Goal: Task Accomplishment & Management: Complete application form

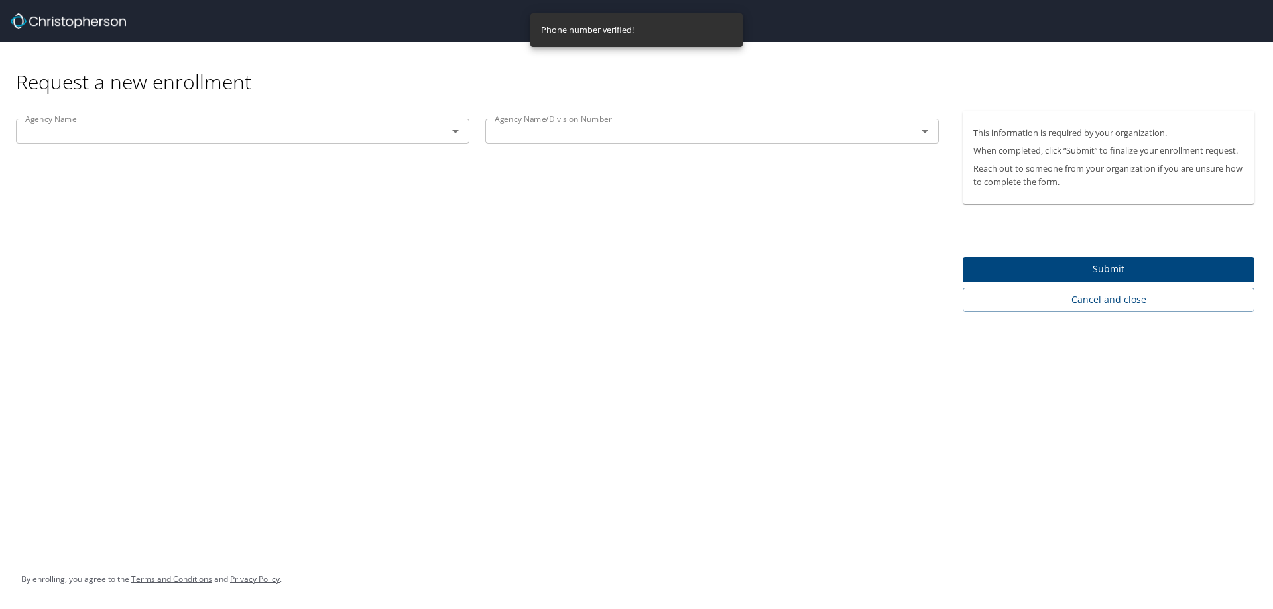
click at [1117, 269] on span "Submit" at bounding box center [1108, 269] width 271 height 17
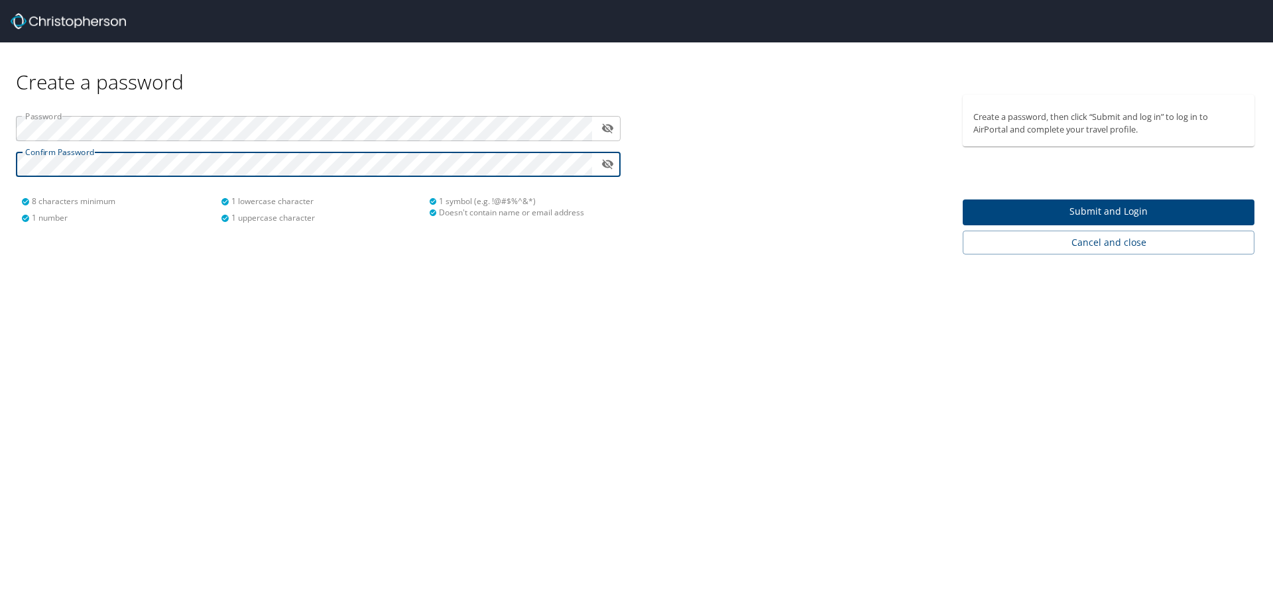
click at [611, 162] on icon "toggle password visibility" at bounding box center [608, 165] width 12 height 10
click at [1039, 214] on span "Submit and Login" at bounding box center [1108, 212] width 271 height 17
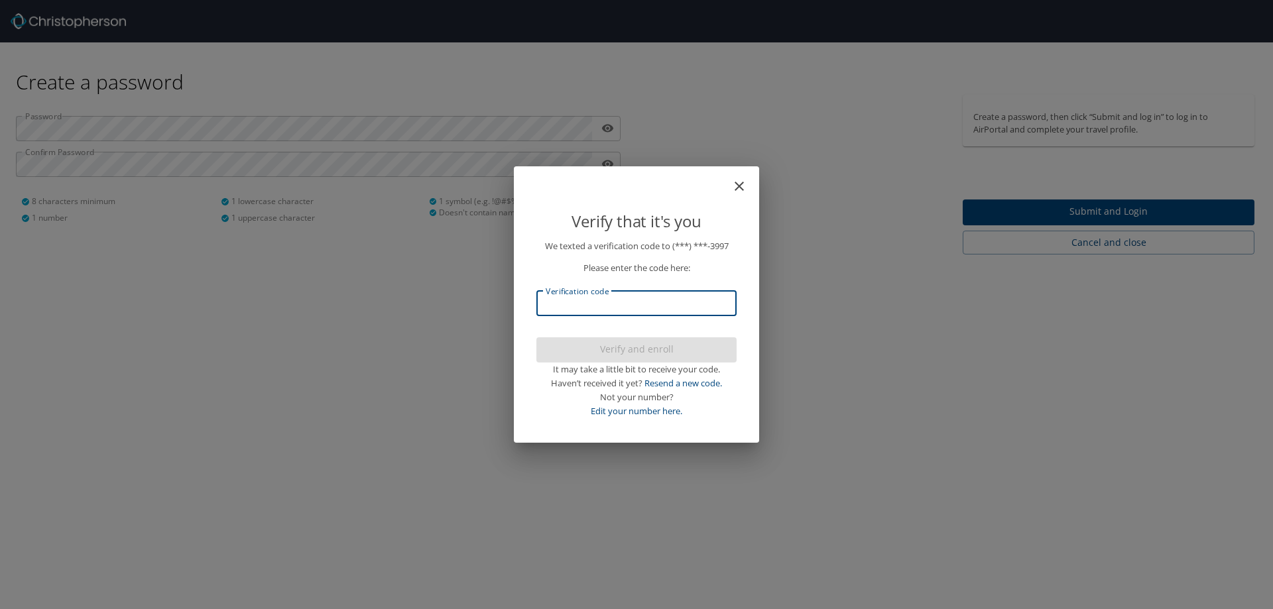
click at [662, 308] on input "Verification code" at bounding box center [636, 303] width 200 height 25
type input "259909"
click at [672, 344] on span "Verify and enroll" at bounding box center [636, 350] width 179 height 17
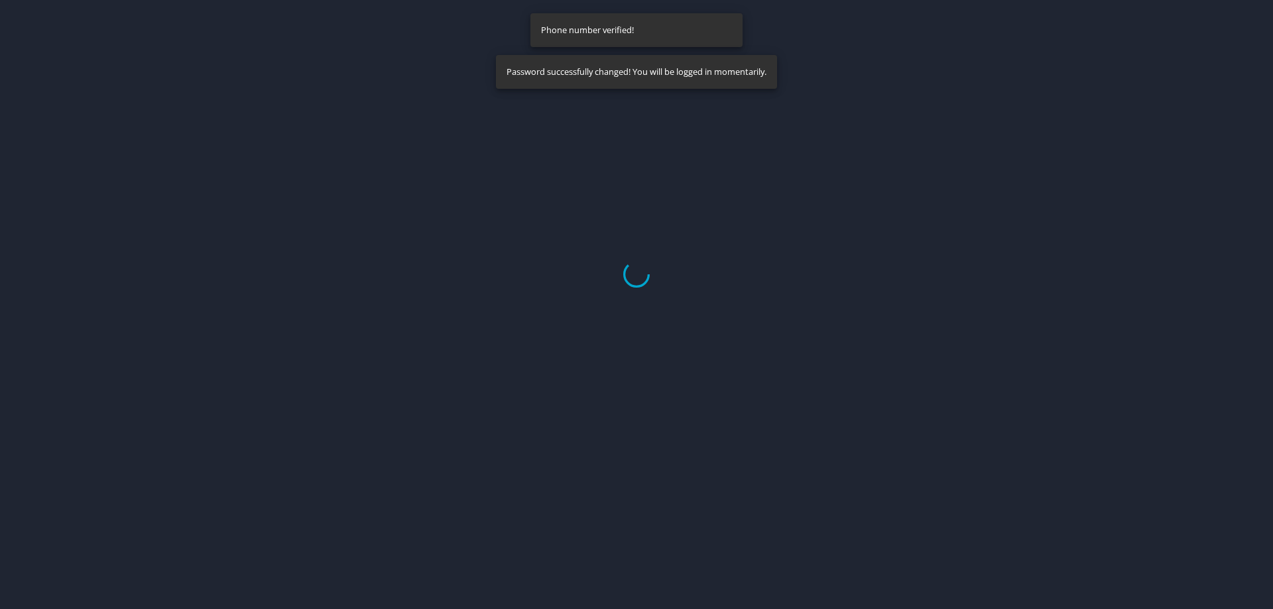
select select "US"
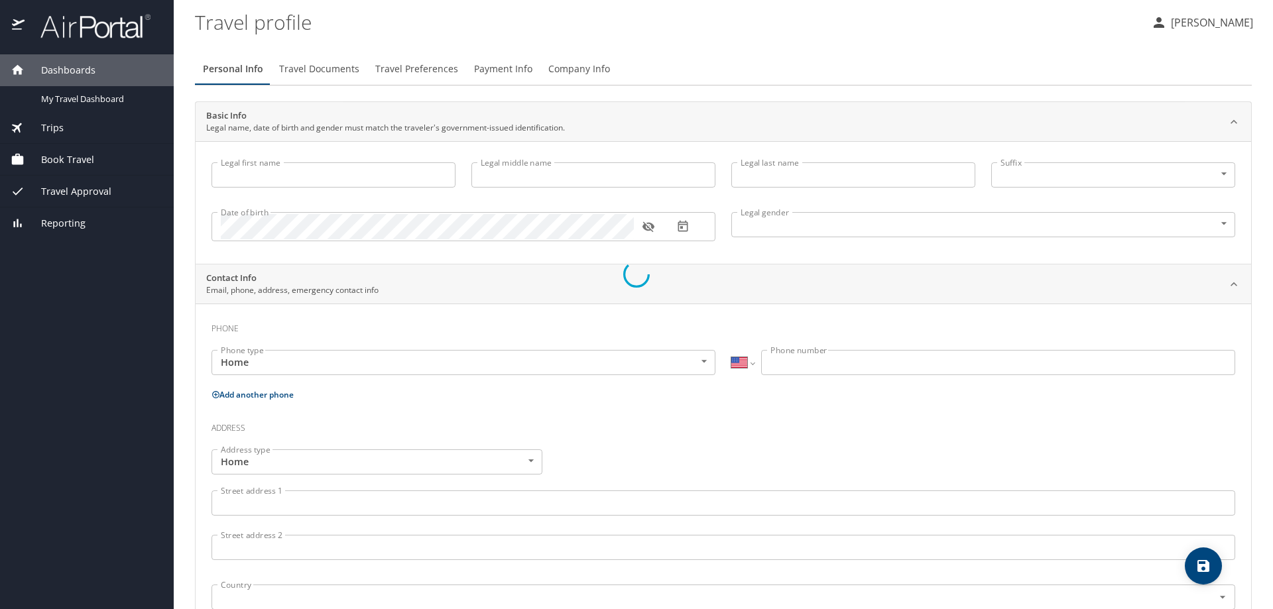
type input "[PERSON_NAME]"
type input "[DEMOGRAPHIC_DATA]"
select select "US"
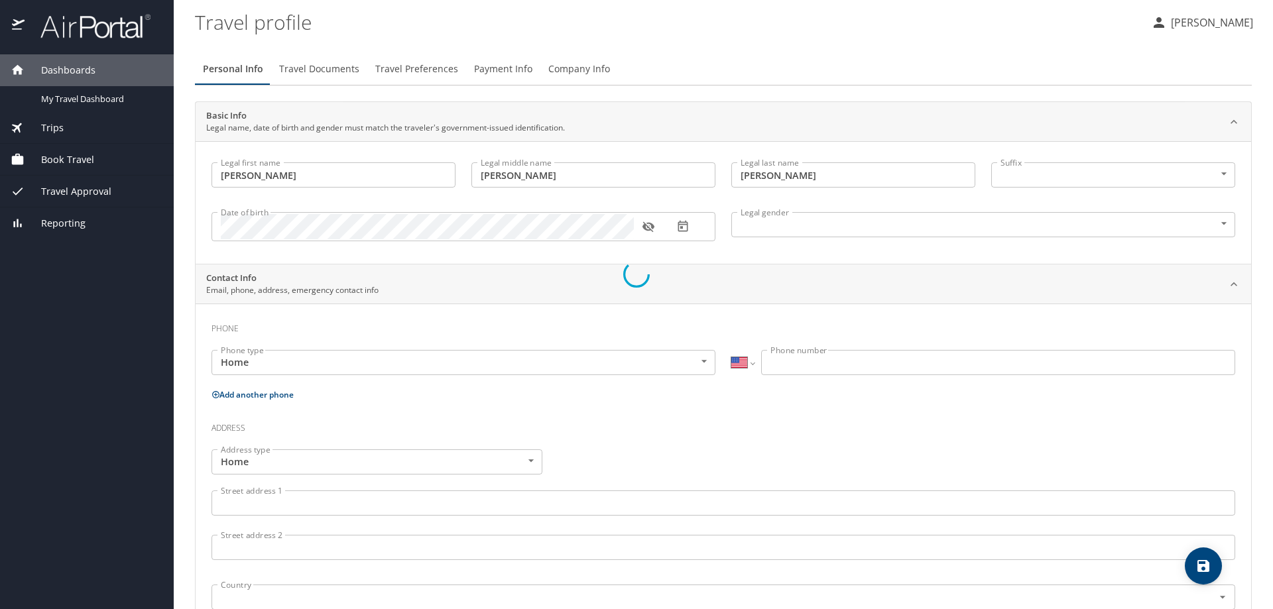
select select "US"
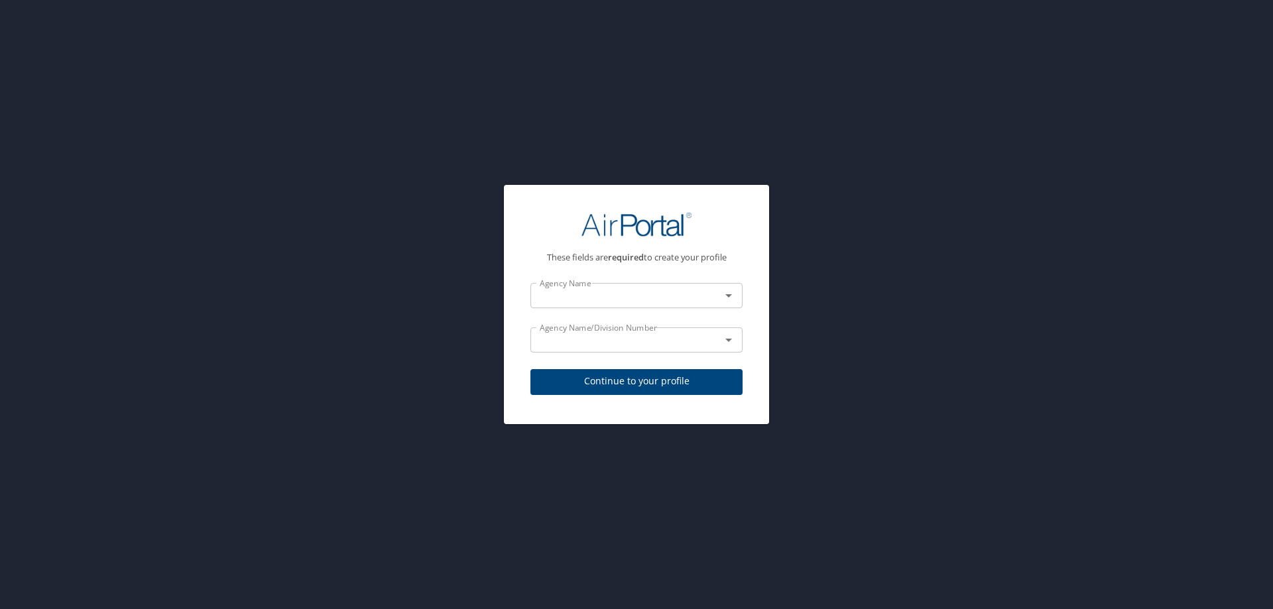
click at [731, 296] on icon "Open" at bounding box center [729, 296] width 16 height 16
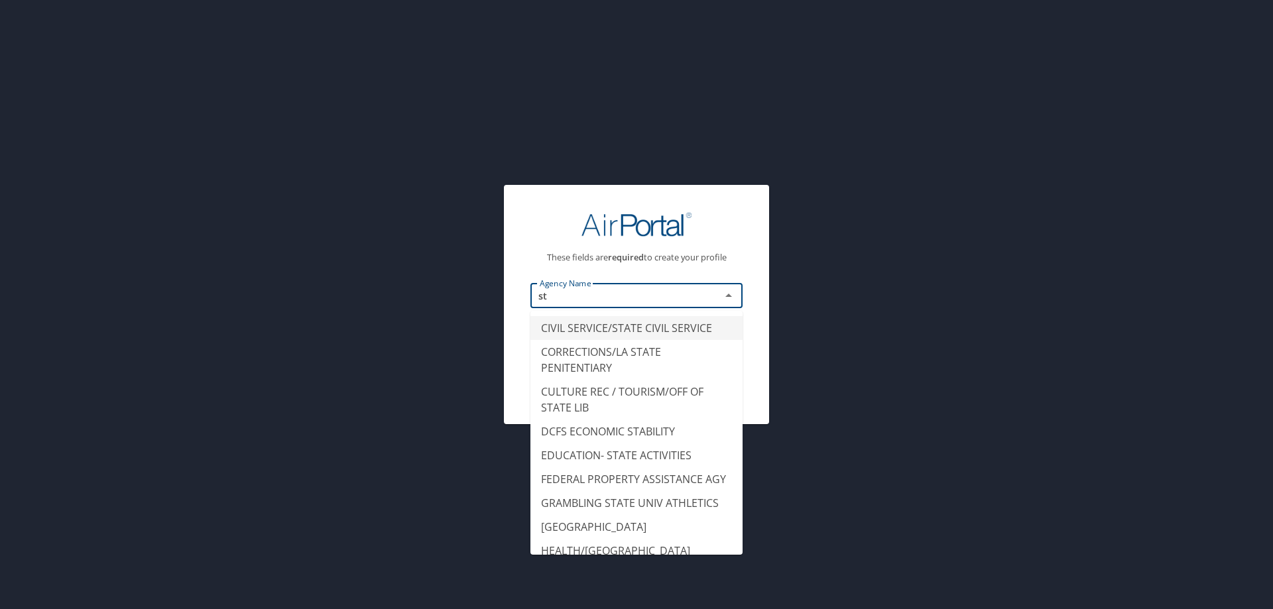
type input "s"
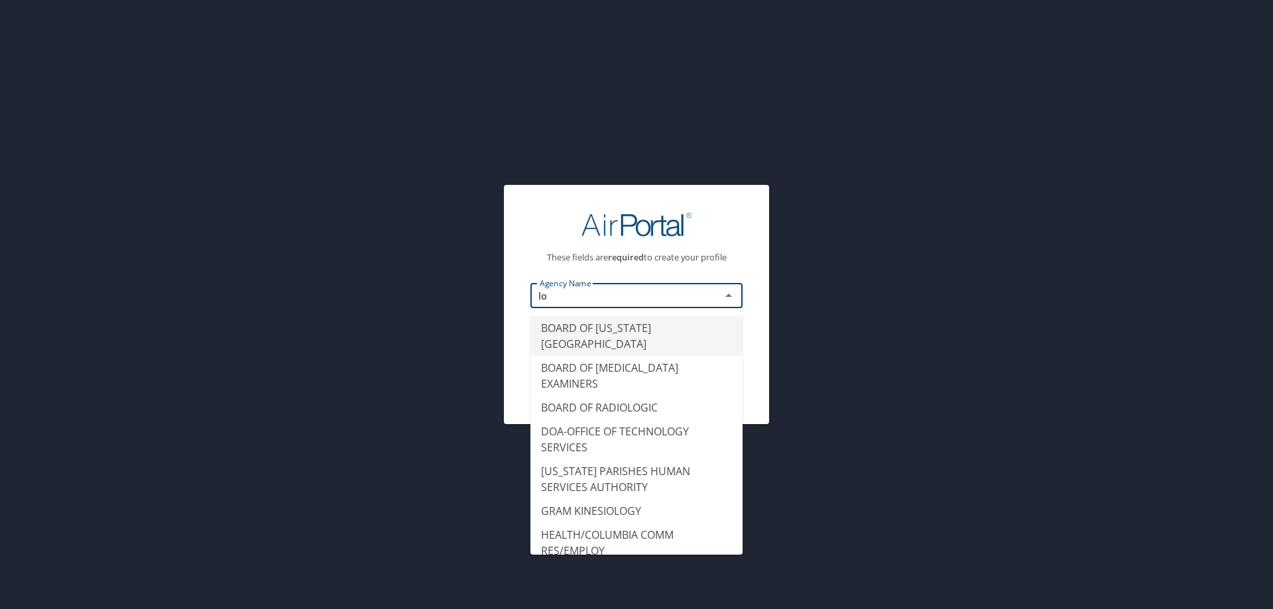
type input "l"
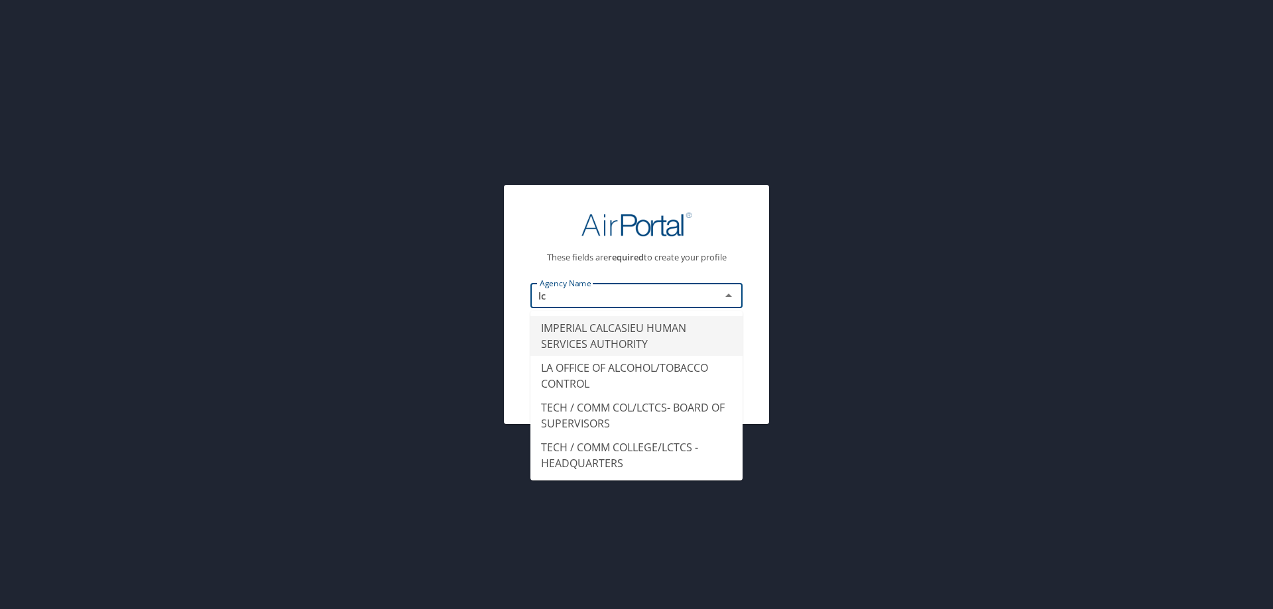
type input "l"
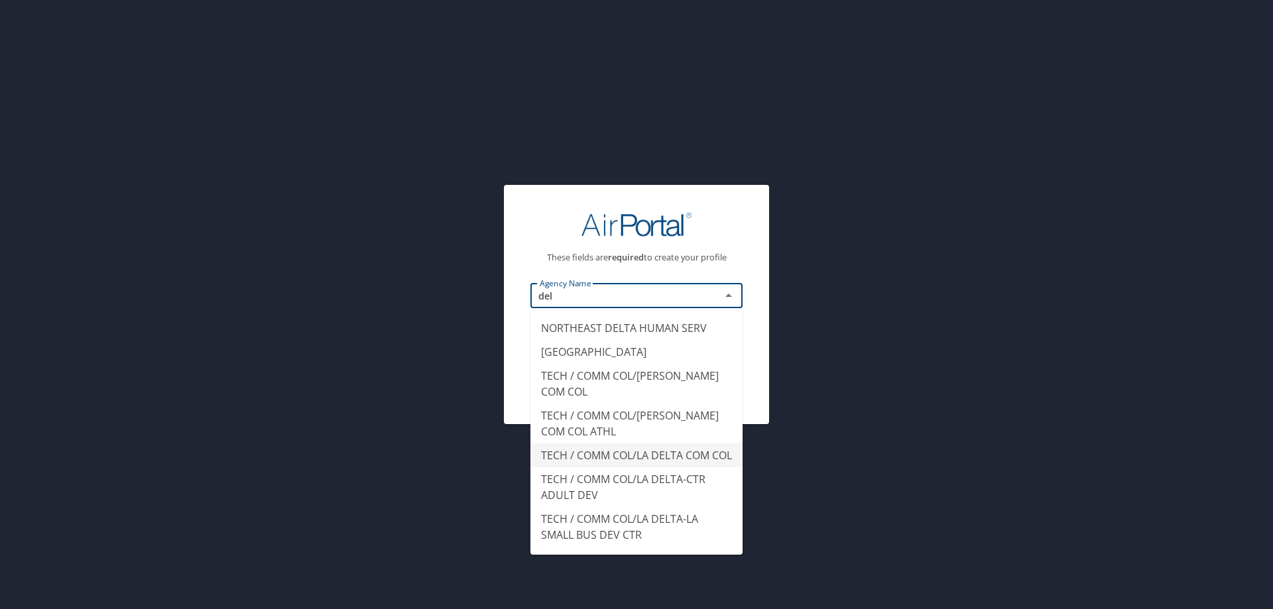
click at [692, 452] on li "TECH / COMM COL/LA DELTA COM COL" at bounding box center [637, 456] width 212 height 24
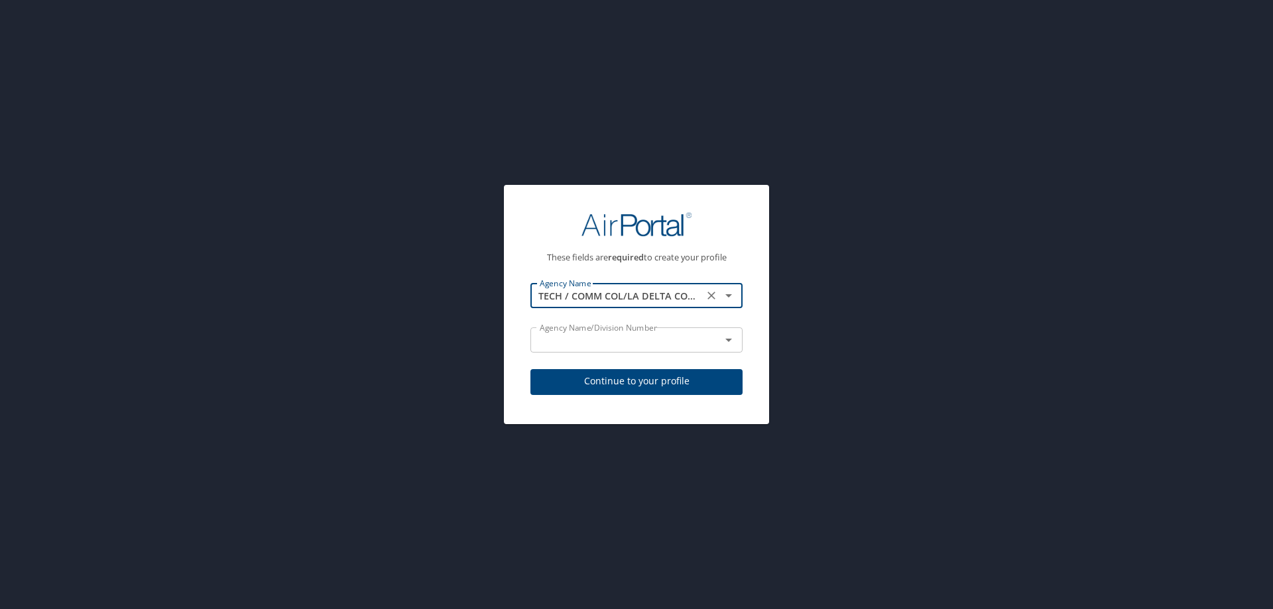
click at [719, 338] on button "Open" at bounding box center [728, 340] width 19 height 19
type input "TECH / COMM COL/LA DELTA COM COL"
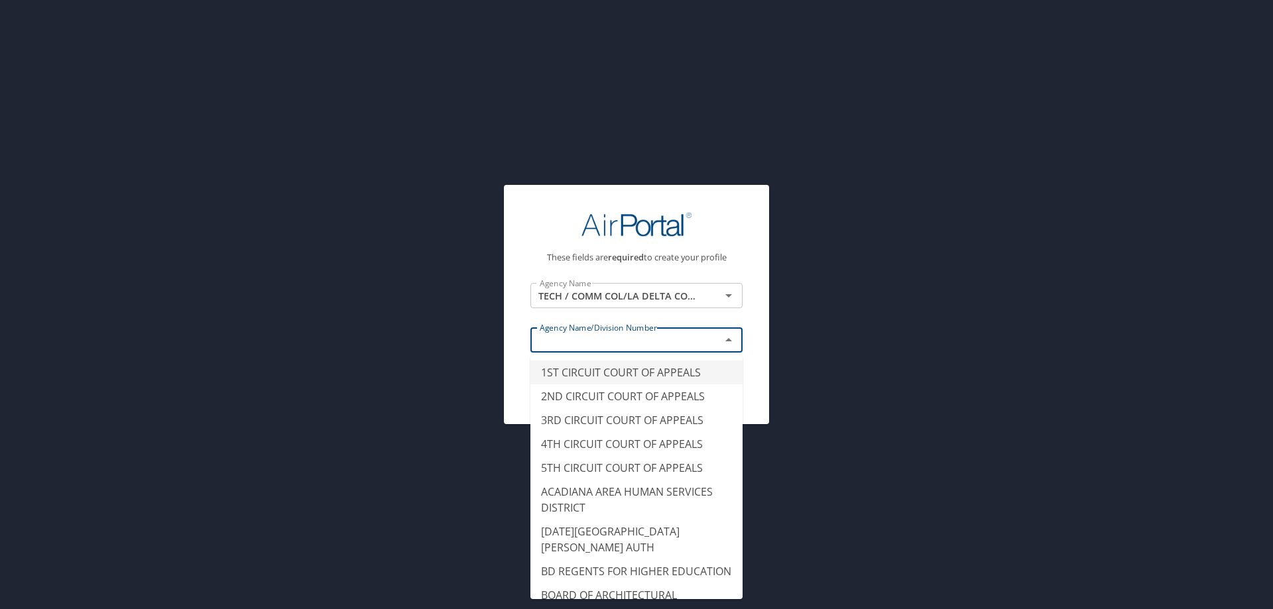
click at [759, 307] on div "These fields are required to create your profile Agency Name TECH / COMM COL/LA…" at bounding box center [636, 304] width 265 height 239
type input "1ST CIRCUIT COURT OF APPEALS"
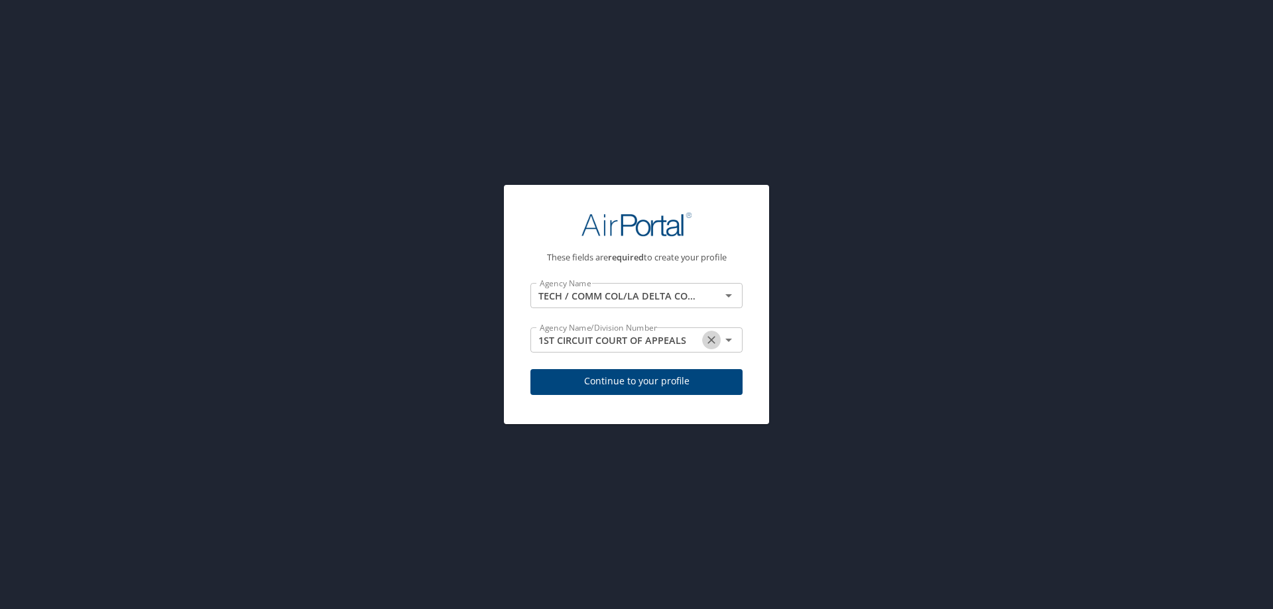
click at [712, 342] on icon "Clear" at bounding box center [711, 340] width 13 height 13
click at [710, 385] on span "Continue to your profile" at bounding box center [636, 381] width 191 height 17
select select "US"
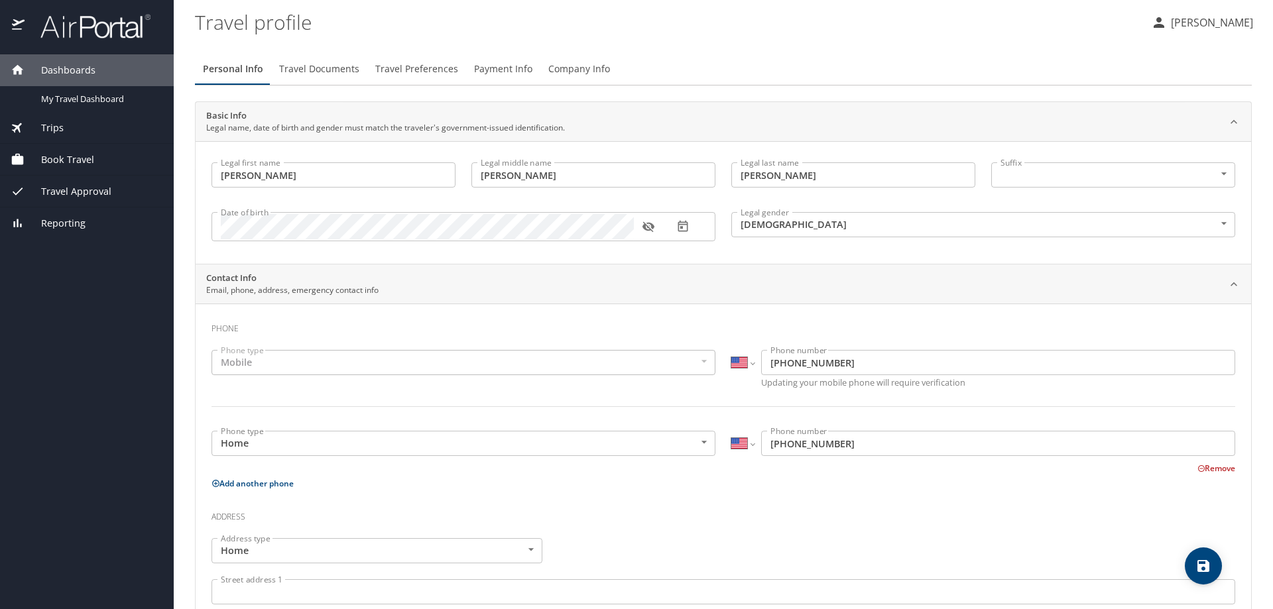
click at [624, 445] on body "Dashboards My Travel Dashboard Trips Current / Future Trips Past Trips Trips Mi…" at bounding box center [636, 304] width 1273 height 609
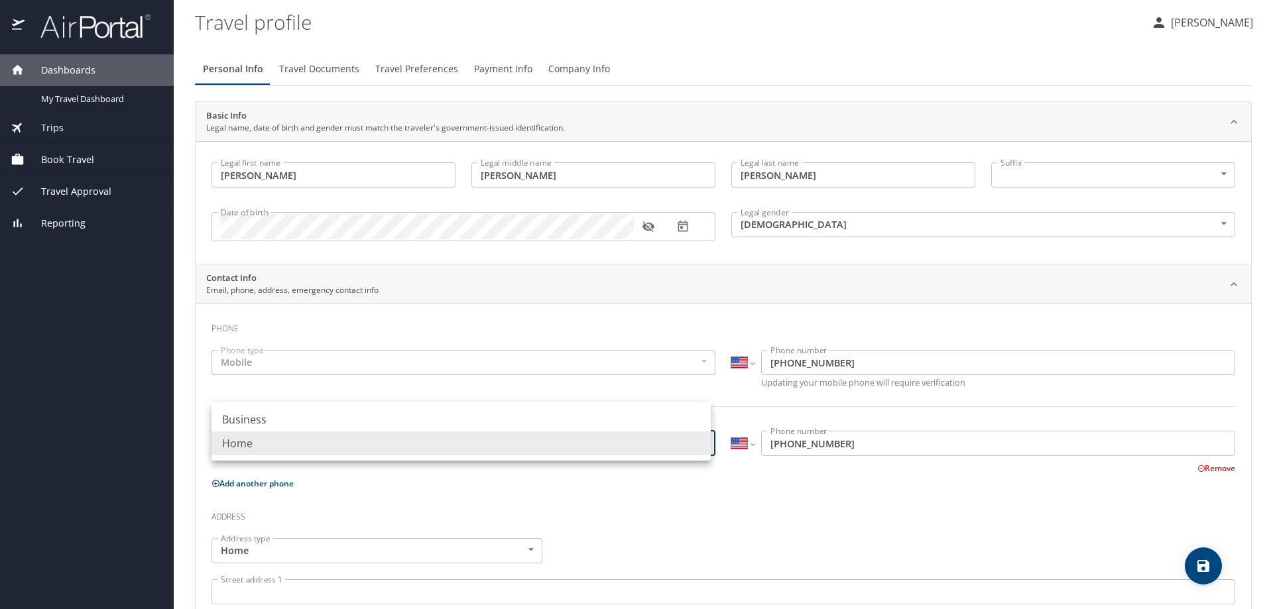
click at [608, 414] on li "Business" at bounding box center [461, 420] width 499 height 24
type input "Business"
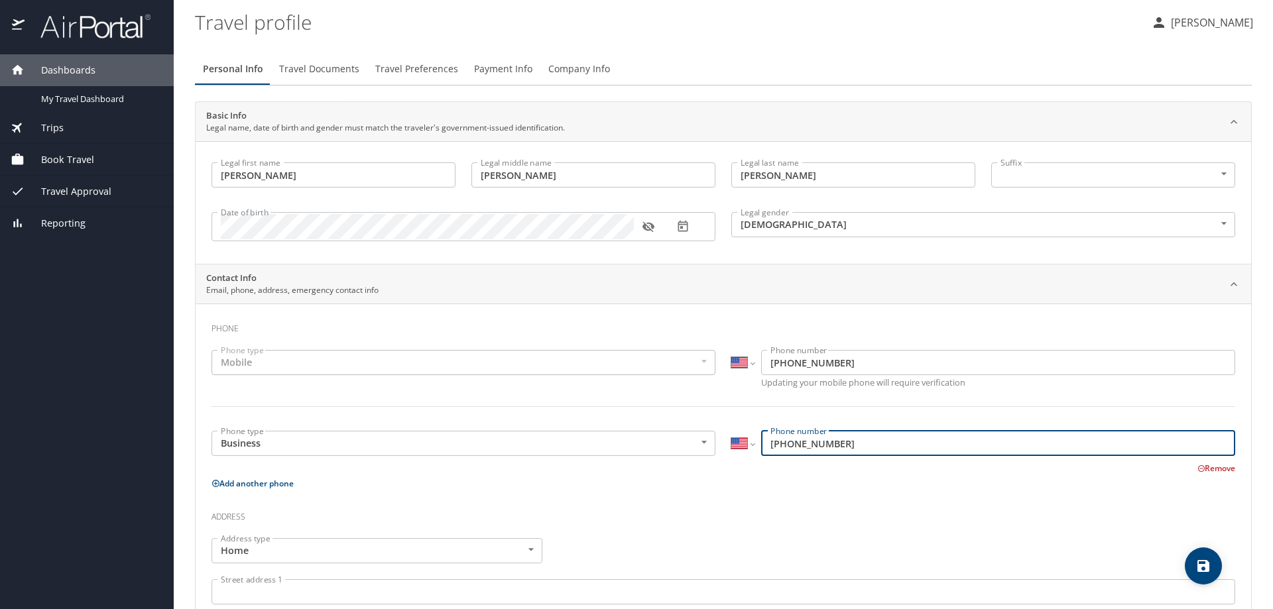
drag, startPoint x: 848, startPoint y: 450, endPoint x: 793, endPoint y: 450, distance: 55.0
click at [793, 450] on input "[PHONE_NUMBER]" at bounding box center [998, 443] width 474 height 25
type input "[PHONE_NUMBER]"
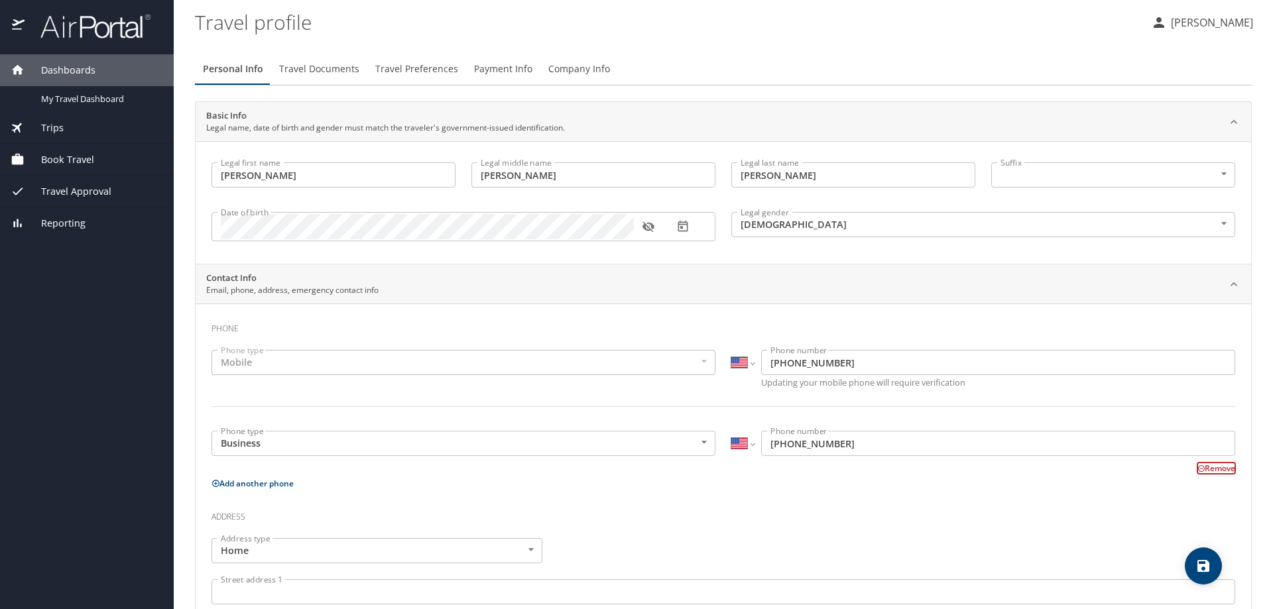
click at [654, 227] on icon "button" at bounding box center [648, 227] width 12 height 11
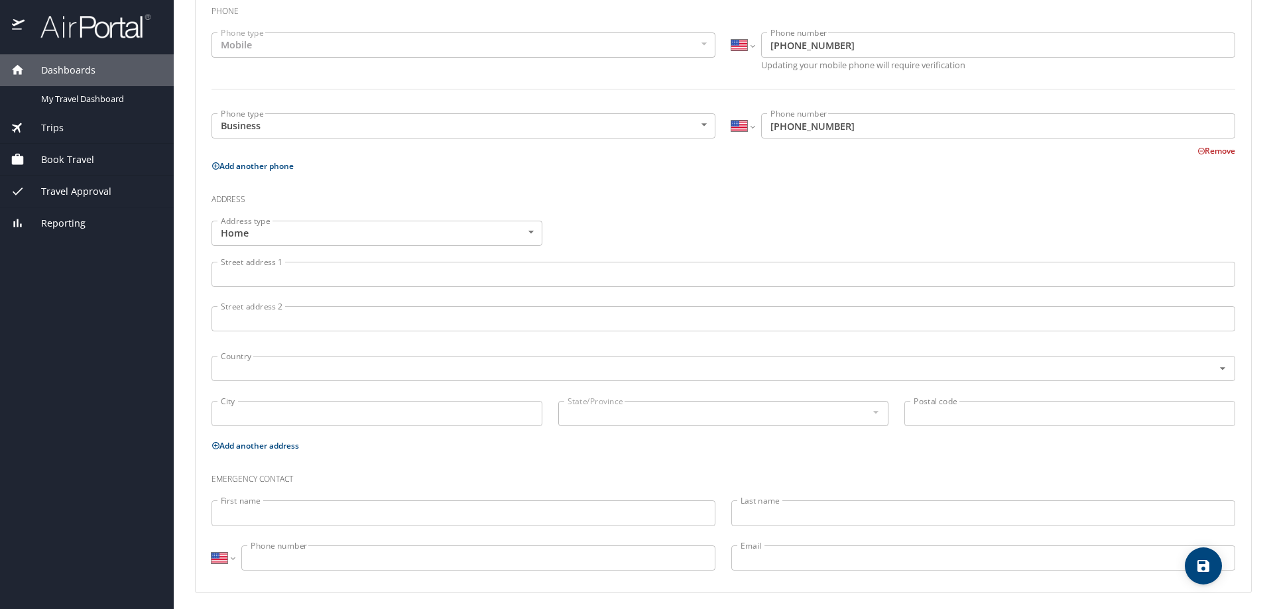
scroll to position [323, 0]
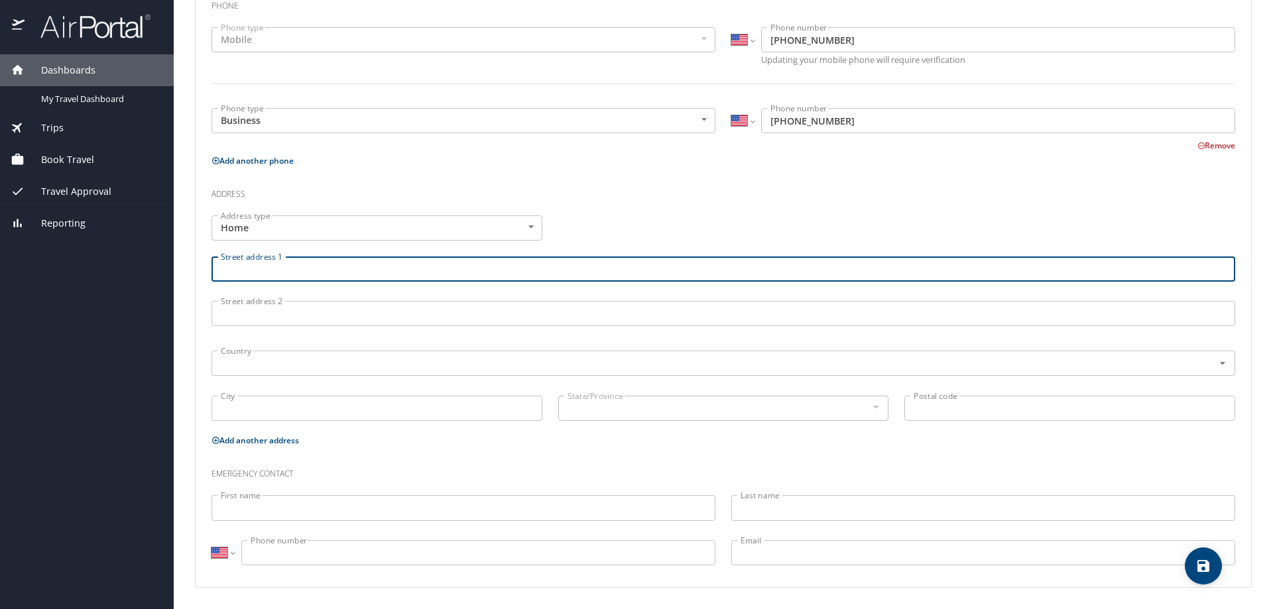
click at [653, 272] on input "Street address 1" at bounding box center [724, 269] width 1024 height 25
click at [527, 232] on body "Dashboards My Travel Dashboard Trips Current / Future Trips Past Trips Trips Mi…" at bounding box center [636, 304] width 1273 height 609
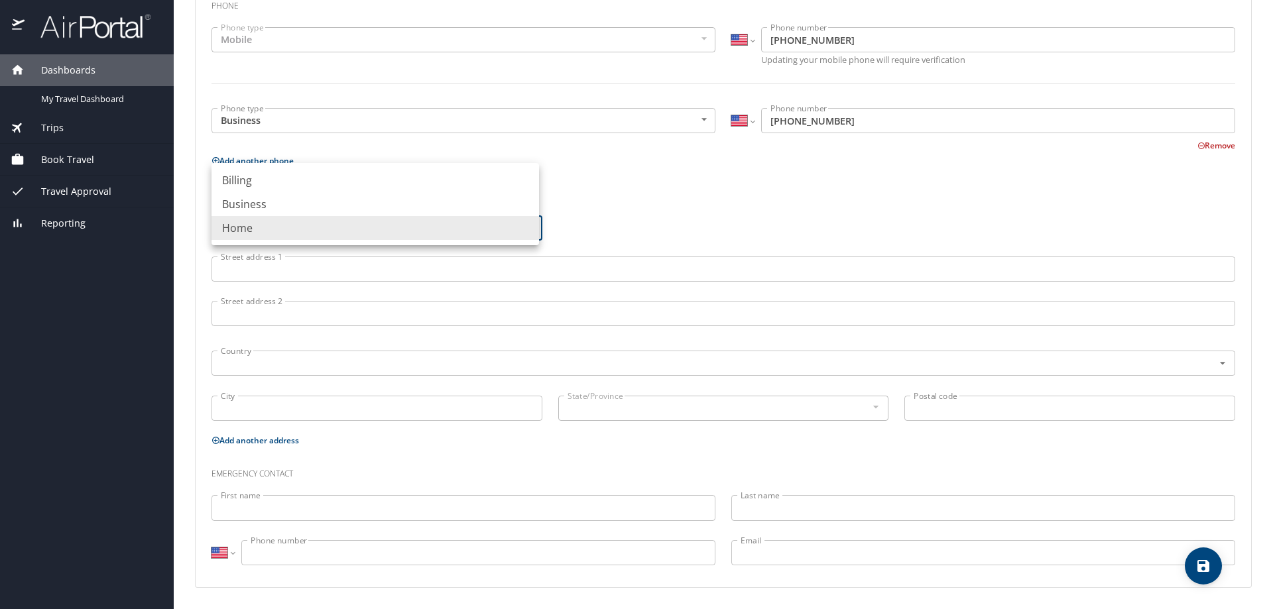
click at [477, 200] on li "Business" at bounding box center [376, 204] width 328 height 24
type input "Business"
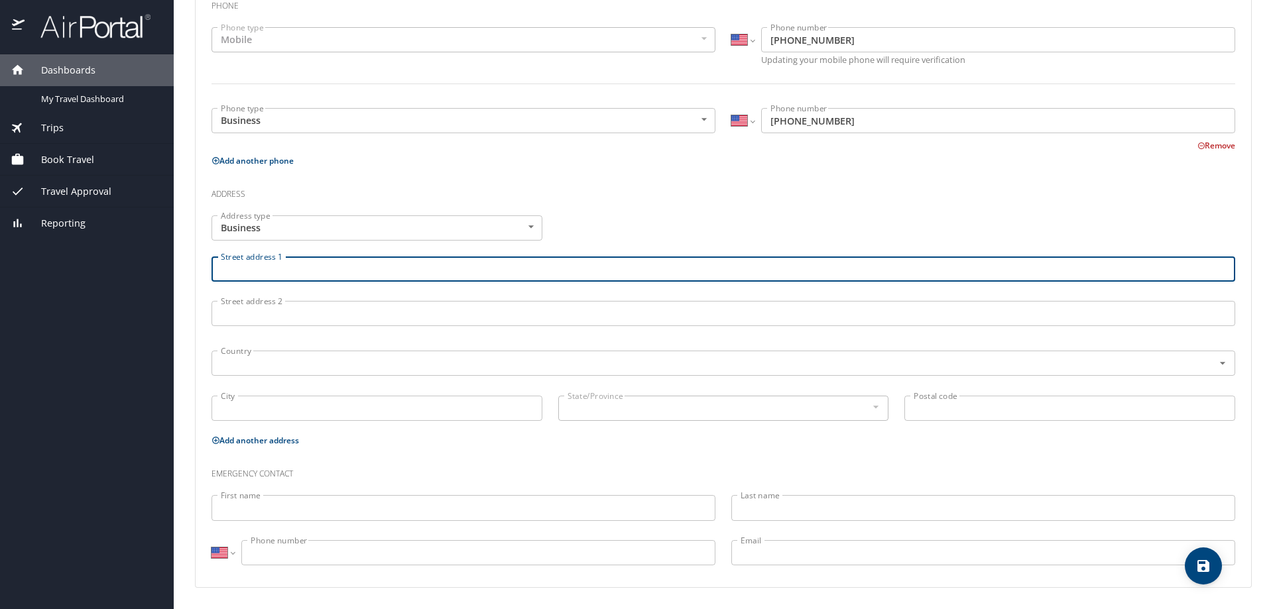
click at [460, 271] on input "Street address 1" at bounding box center [724, 269] width 1024 height 25
type input "[STREET_ADDRESS]"
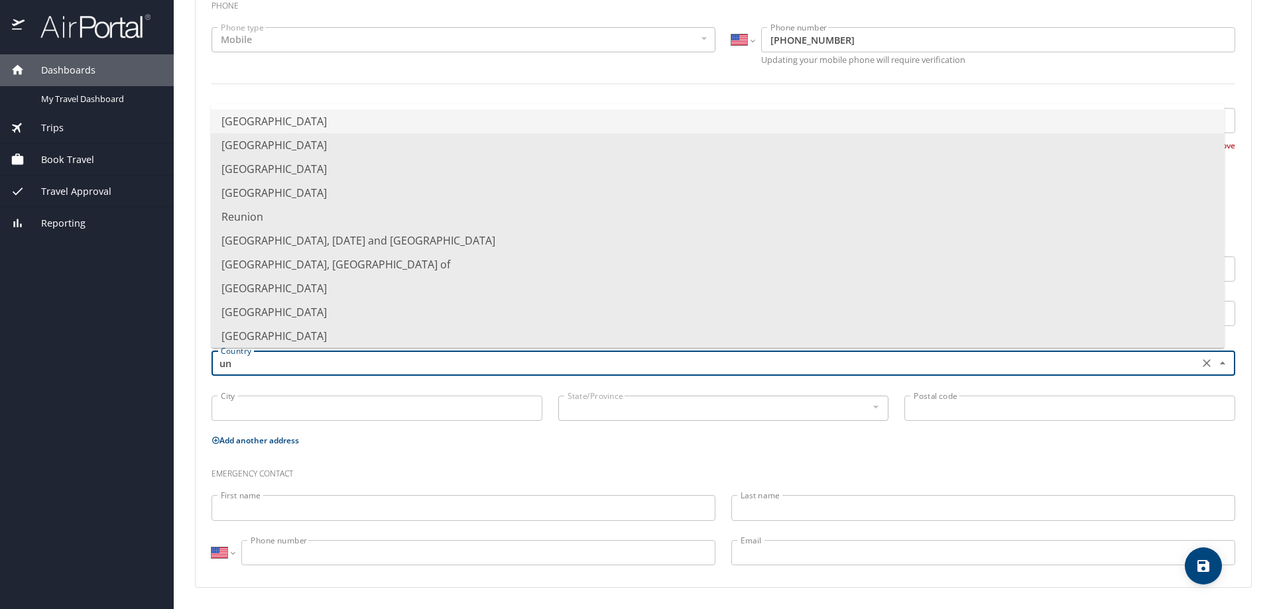
click at [320, 119] on li "[GEOGRAPHIC_DATA]" at bounding box center [718, 121] width 1014 height 24
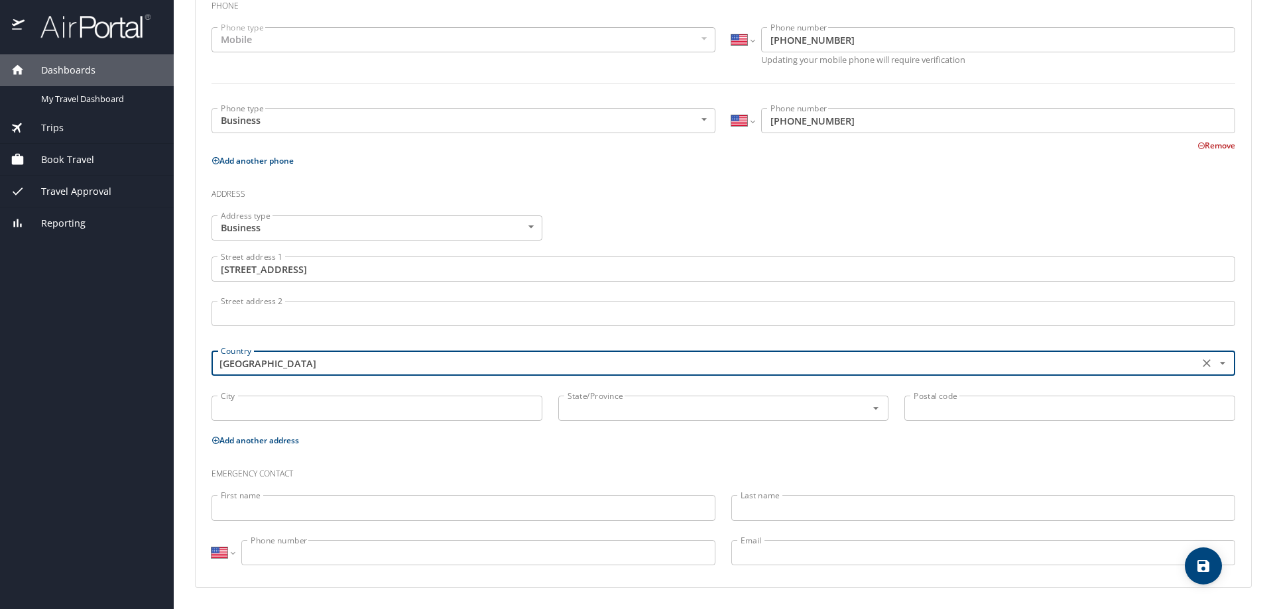
type input "[GEOGRAPHIC_DATA]"
click at [322, 413] on input "City" at bounding box center [377, 408] width 331 height 25
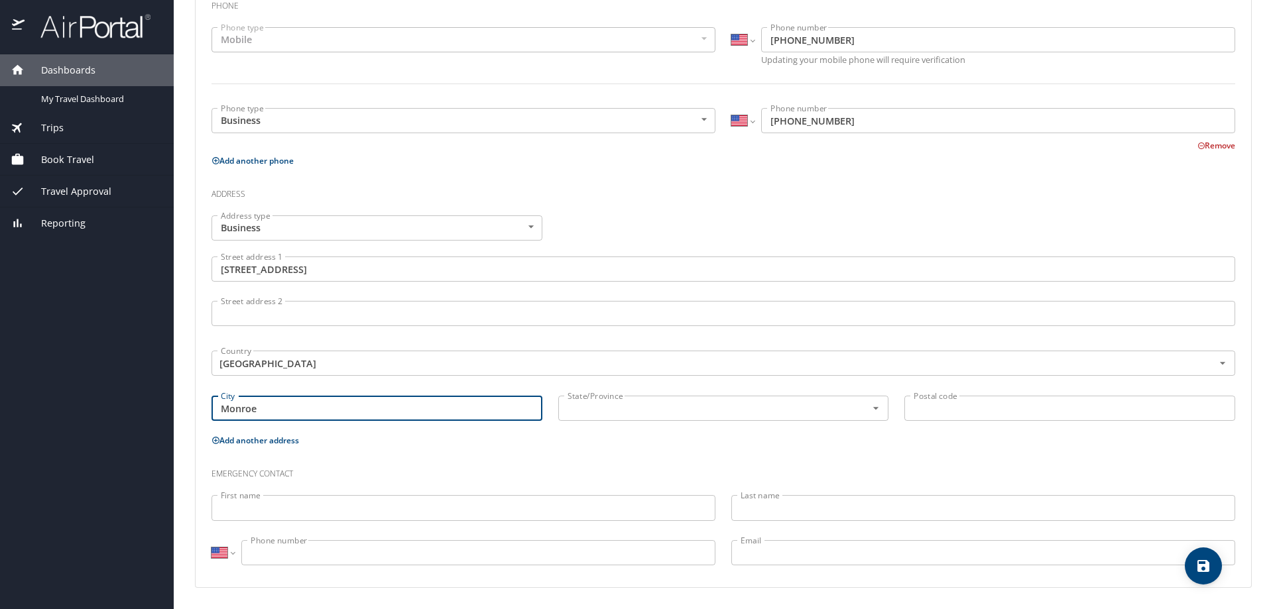
type input "Monroe"
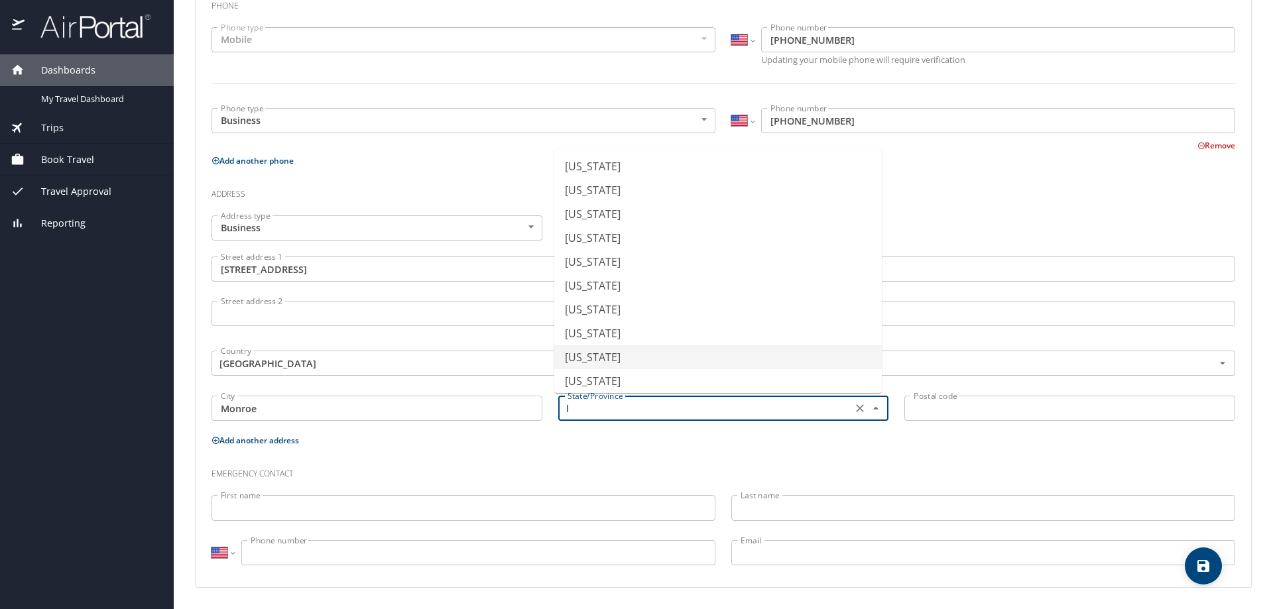
click at [617, 355] on li "[US_STATE]" at bounding box center [718, 357] width 328 height 24
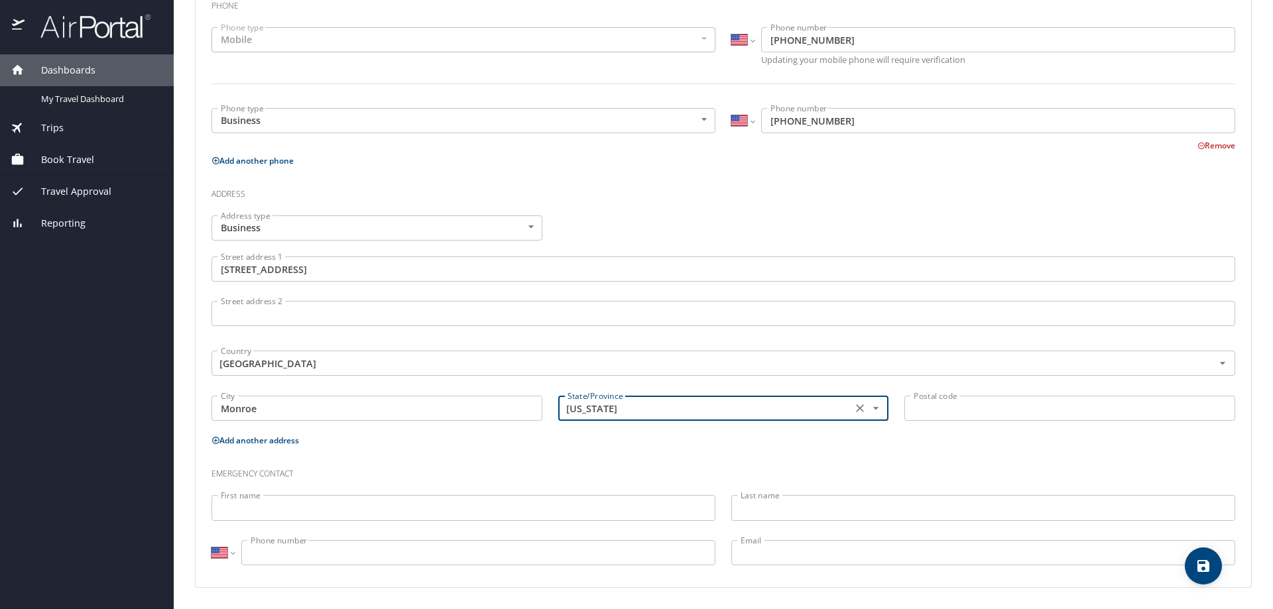
type input "[US_STATE]"
click at [962, 410] on input "Postal code" at bounding box center [1070, 408] width 331 height 25
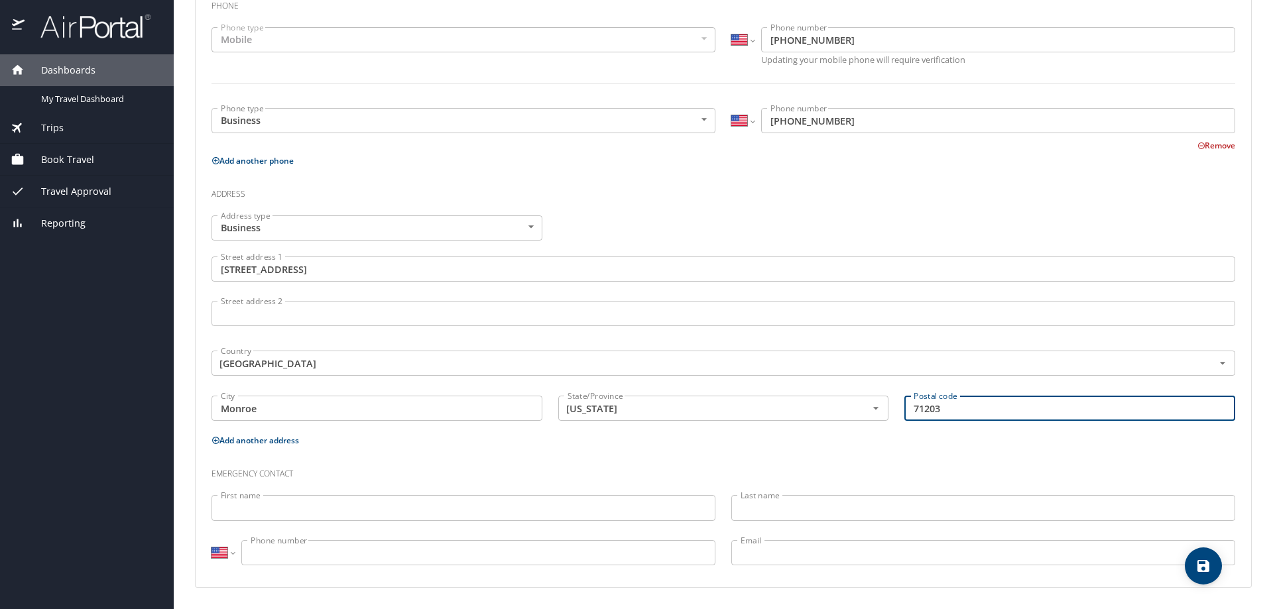
type input "71203"
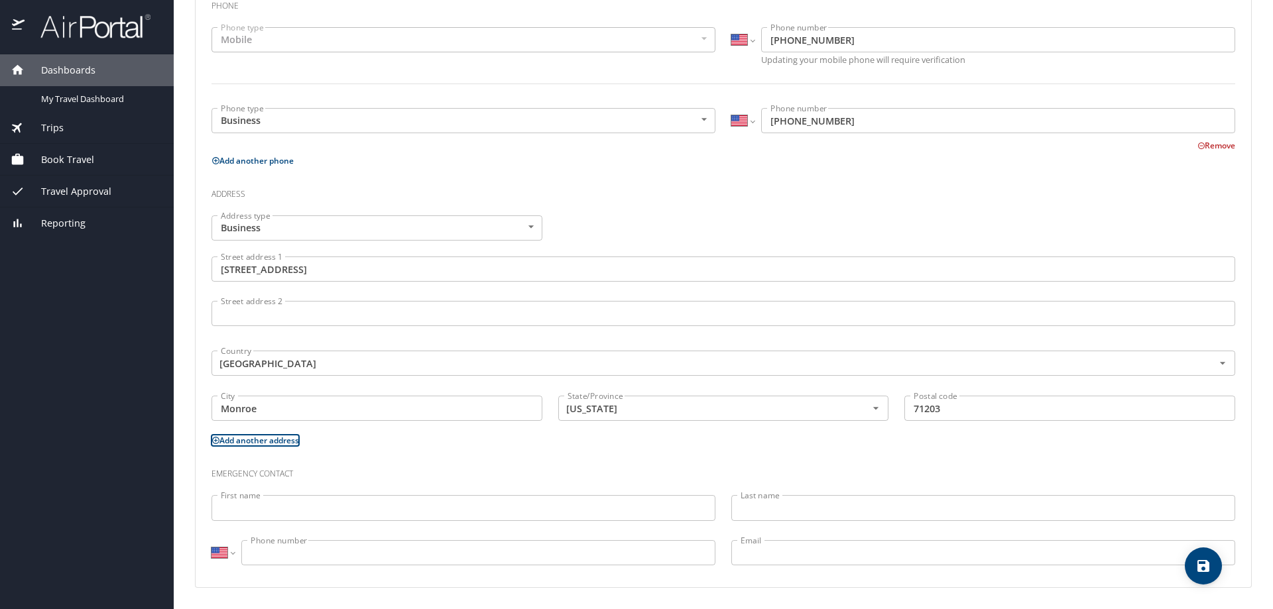
click at [247, 439] on button "Add another address" at bounding box center [256, 440] width 88 height 11
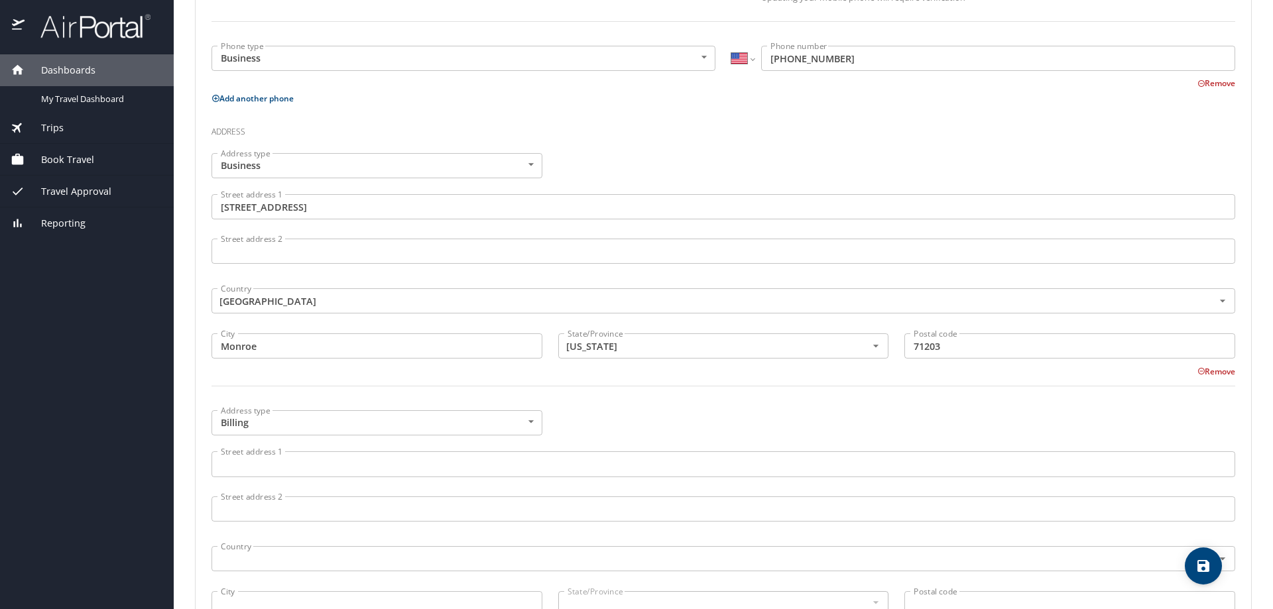
scroll to position [389, 0]
click at [531, 412] on body "Dashboards My Travel Dashboard Trips Current / Future Trips Past Trips Trips Mi…" at bounding box center [636, 304] width 1273 height 609
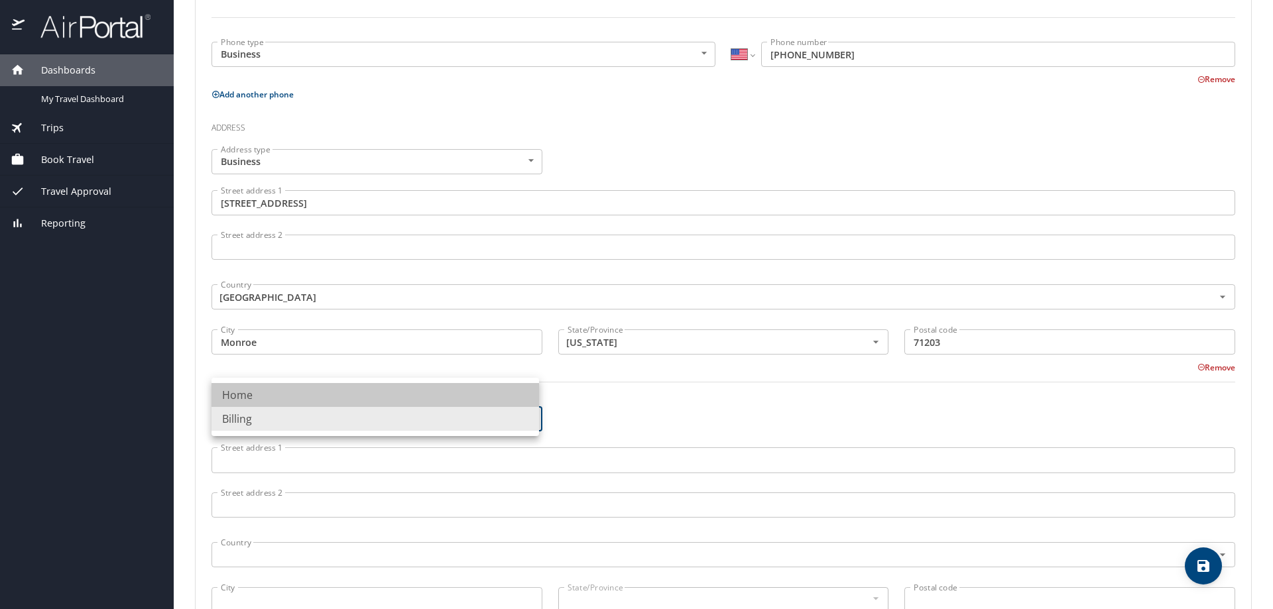
click at [487, 394] on li "Home" at bounding box center [376, 395] width 328 height 24
type input "Home"
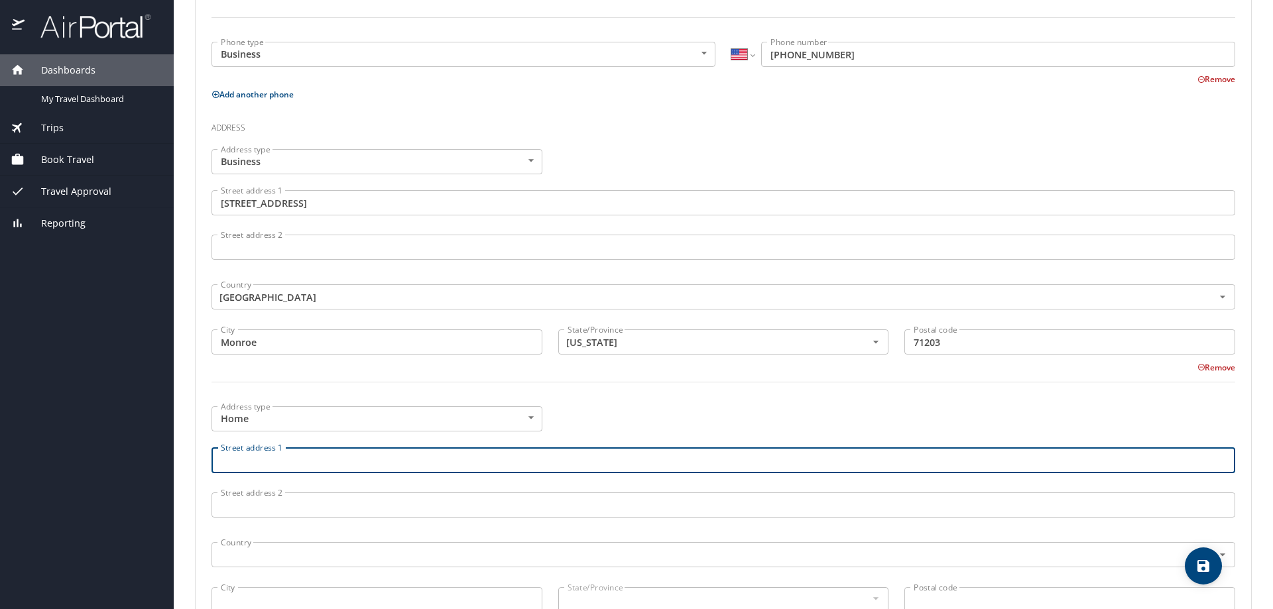
click at [487, 458] on input "Street address 1" at bounding box center [724, 460] width 1024 height 25
type input "[STREET_ADDRESS]"
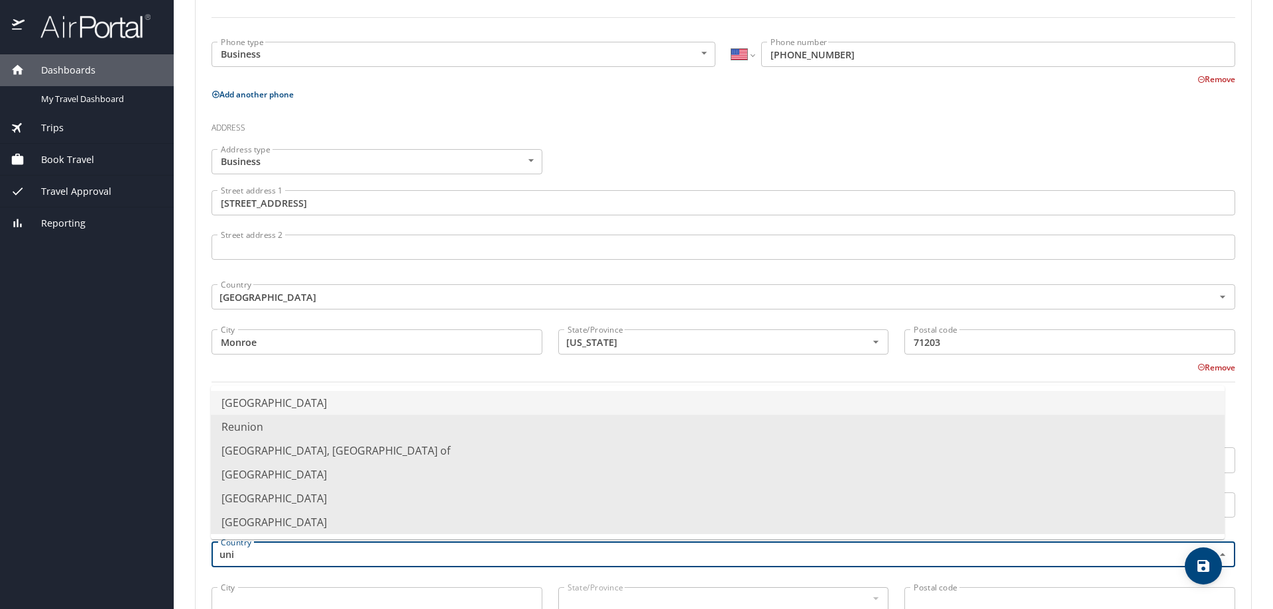
click at [383, 404] on li "[GEOGRAPHIC_DATA]" at bounding box center [718, 403] width 1014 height 24
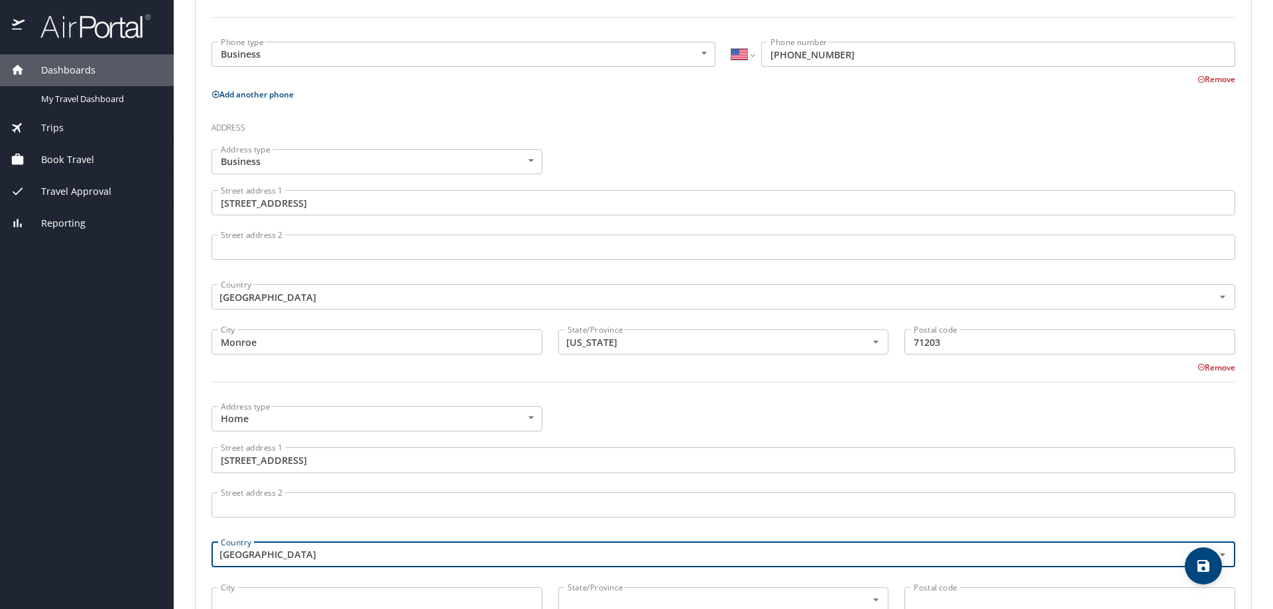
type input "[GEOGRAPHIC_DATA]"
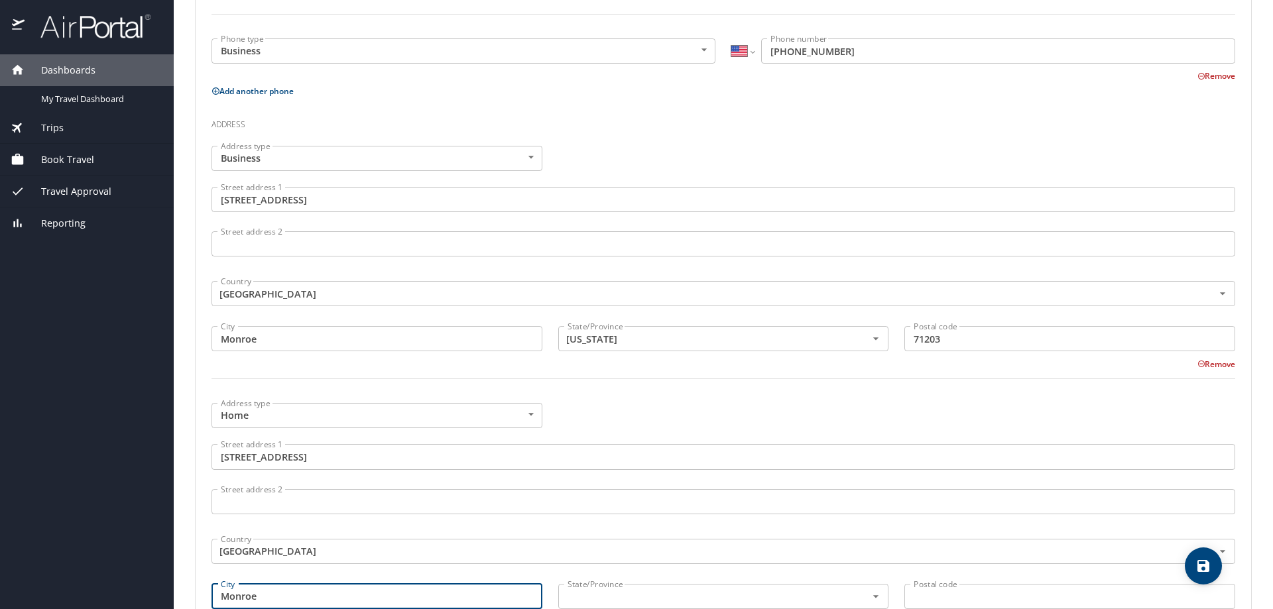
type input "Monroe"
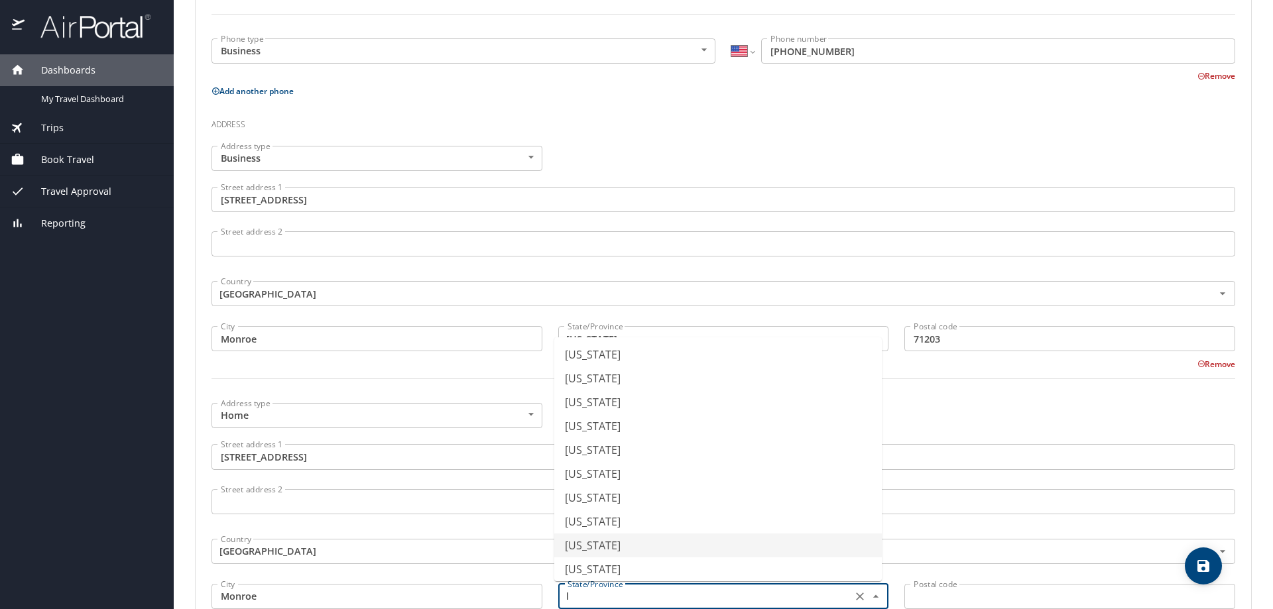
click at [615, 544] on li "[US_STATE]" at bounding box center [718, 546] width 328 height 24
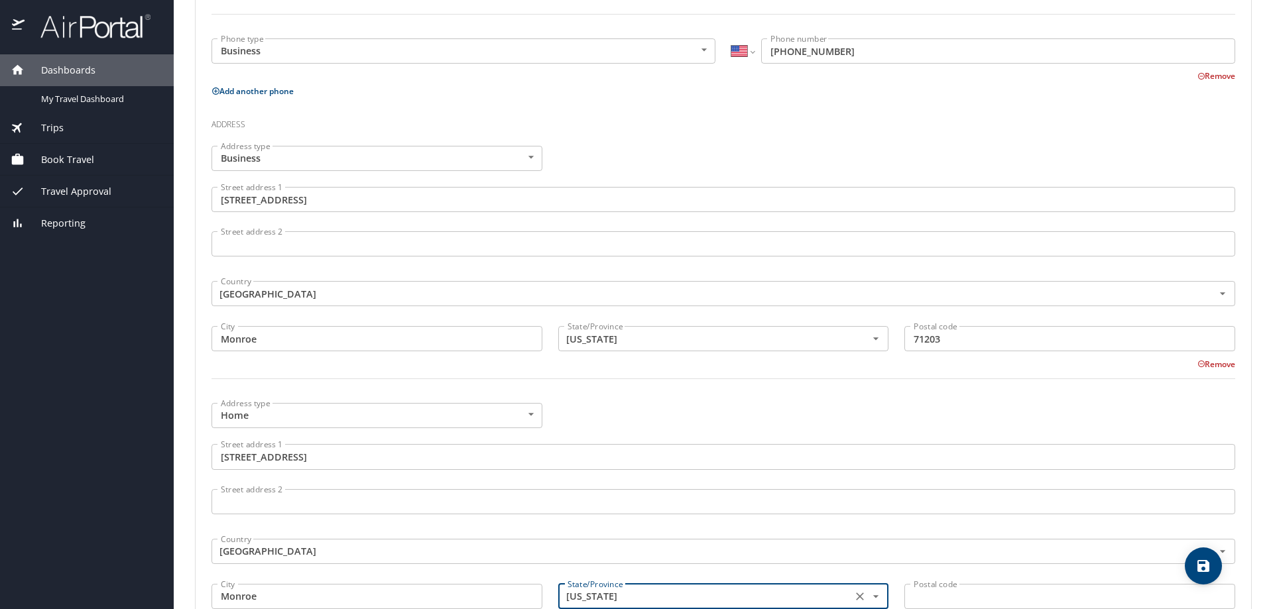
type input "[US_STATE]"
click at [938, 595] on input "Postal code" at bounding box center [1070, 596] width 331 height 25
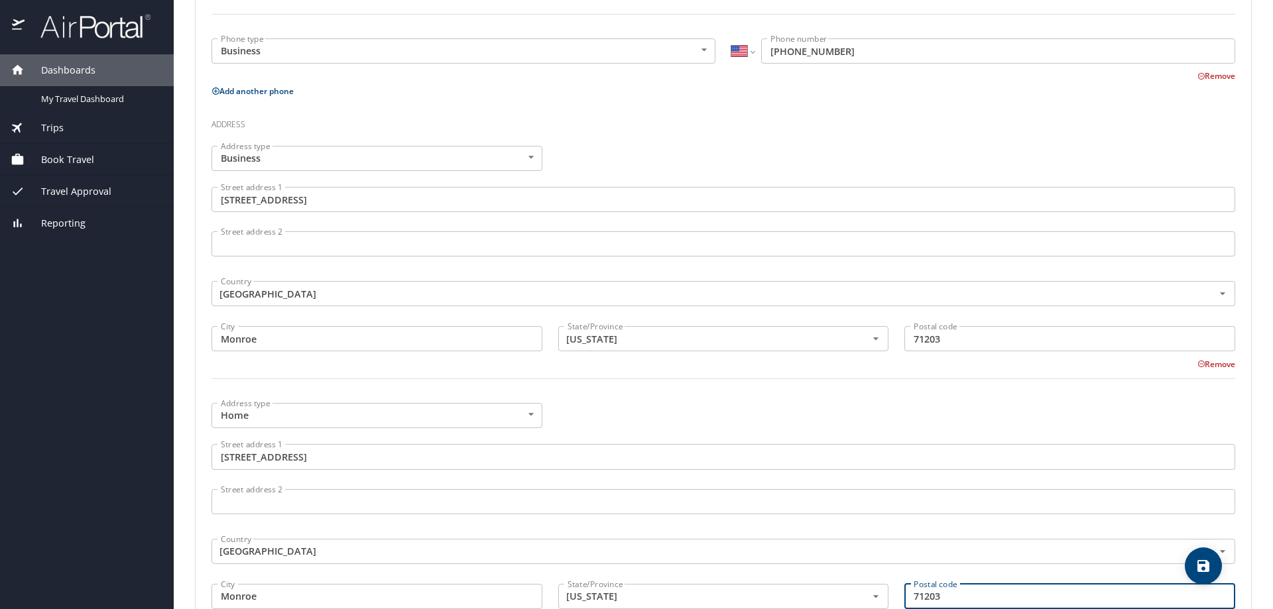
type input "71203"
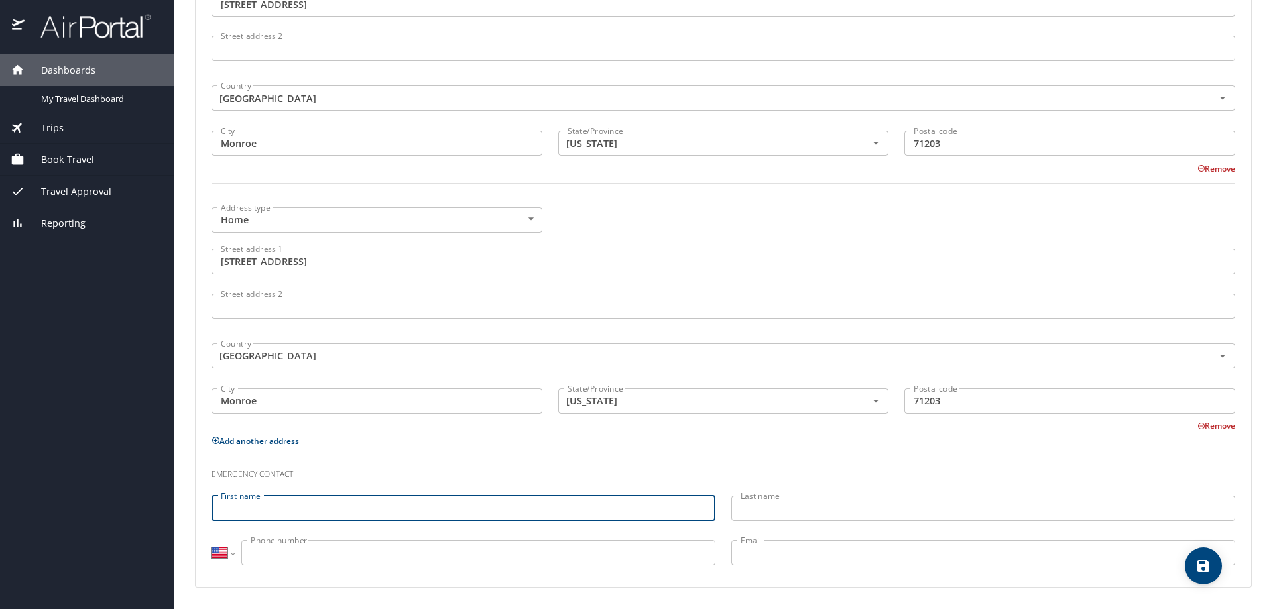
click at [547, 508] on input "First name" at bounding box center [464, 508] width 504 height 25
type input "[PERSON_NAME]"
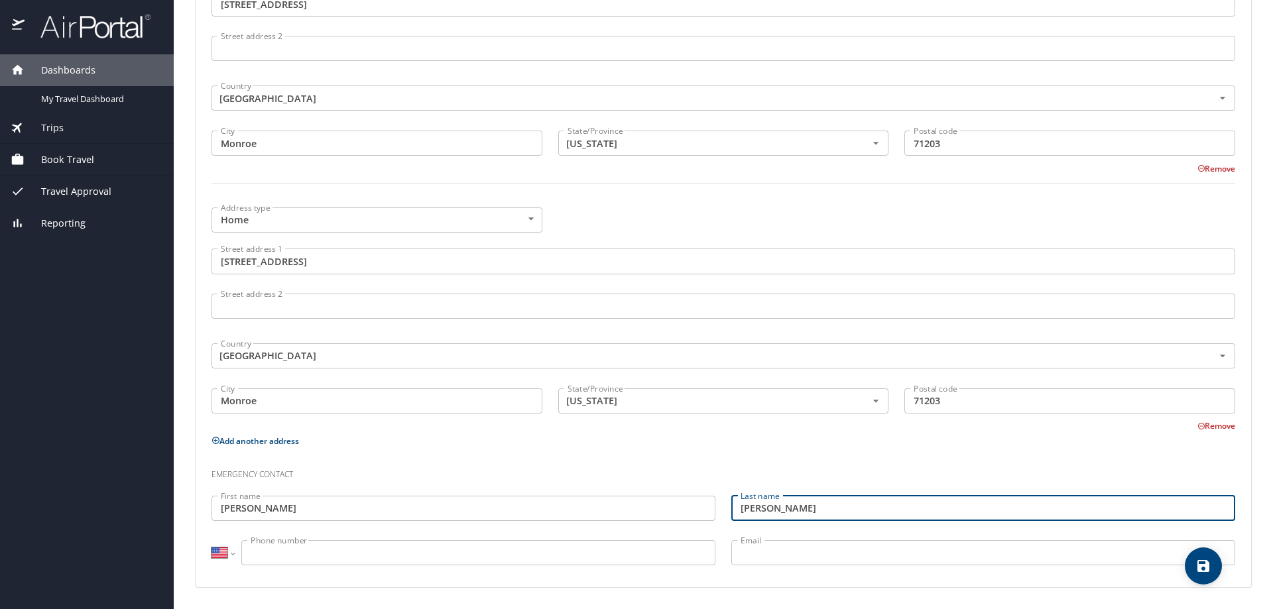
type input "[PERSON_NAME]"
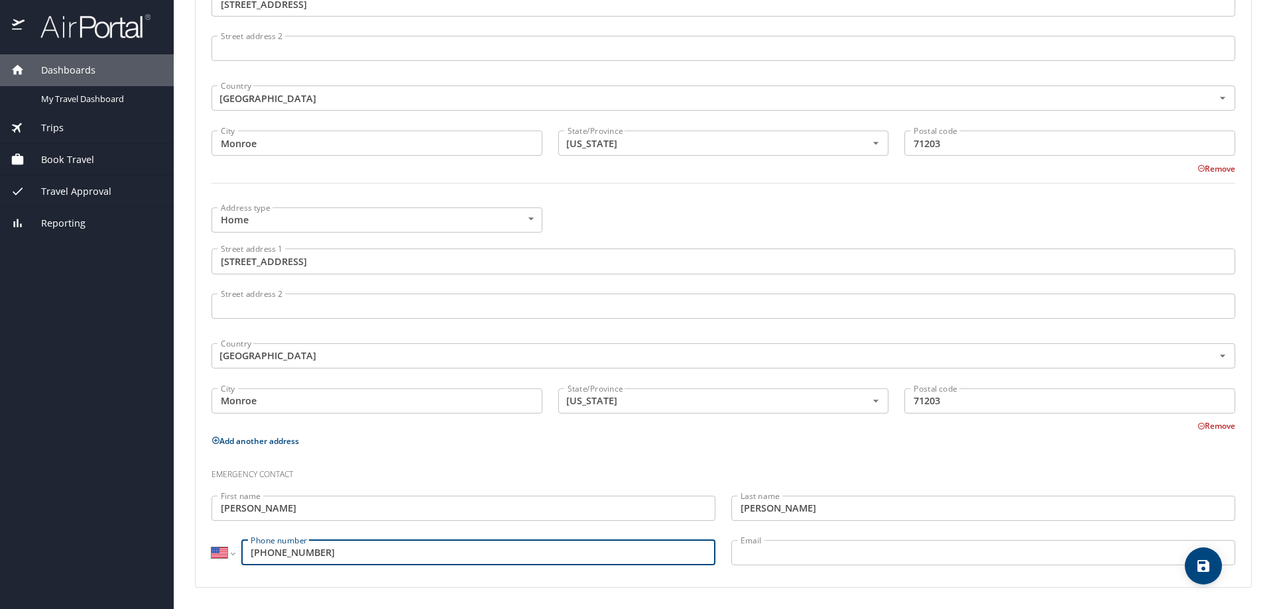
type input "[PHONE_NUMBER]"
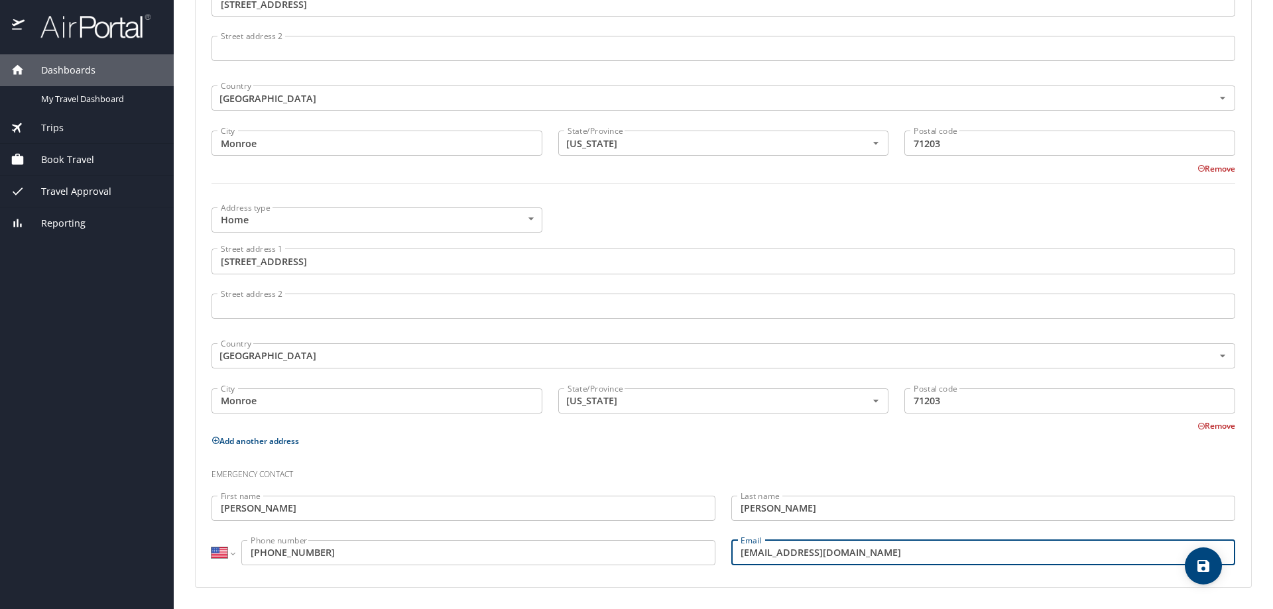
type input "[EMAIL_ADDRESS][DOMAIN_NAME]"
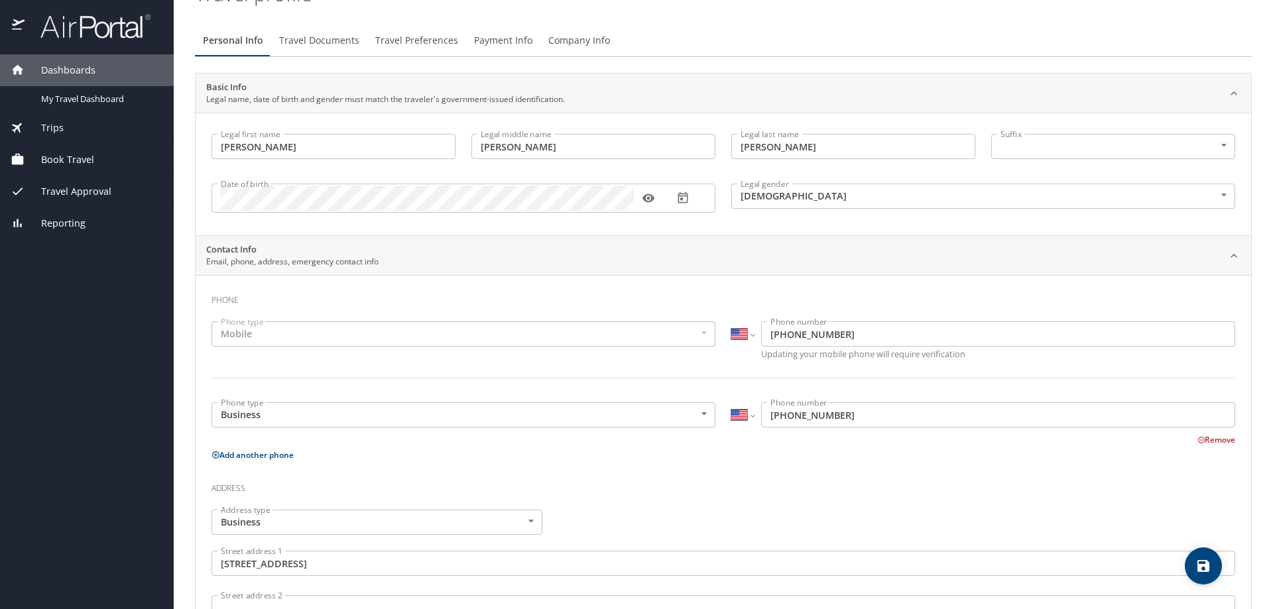
scroll to position [0, 0]
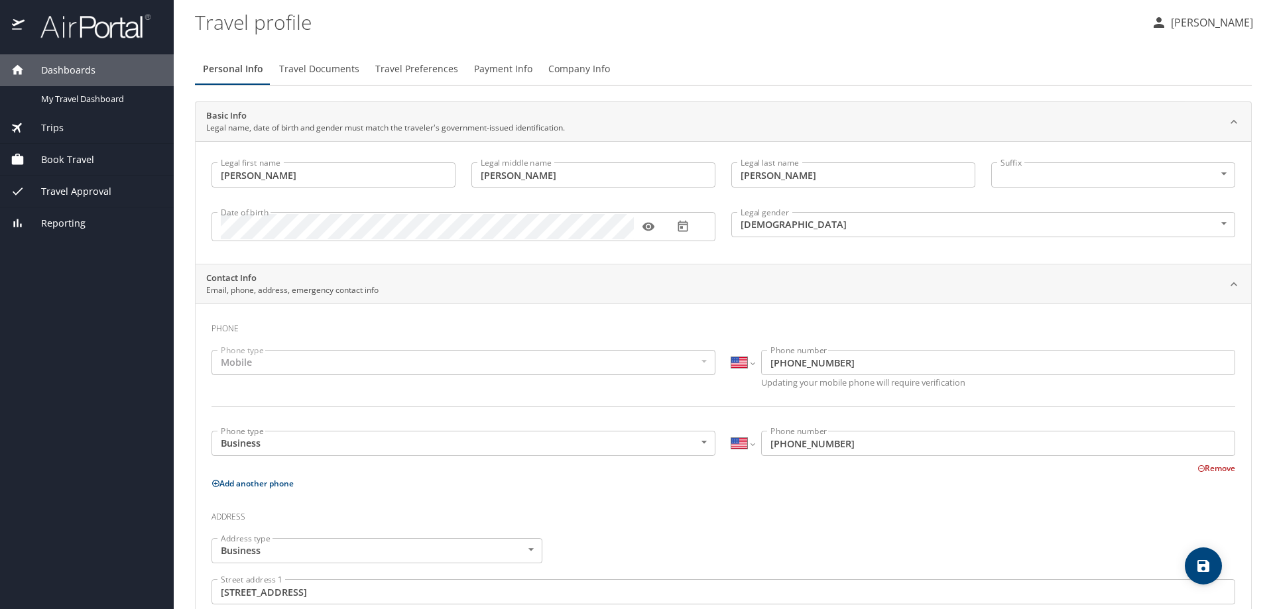
click at [300, 66] on span "Travel Documents" at bounding box center [319, 69] width 80 height 17
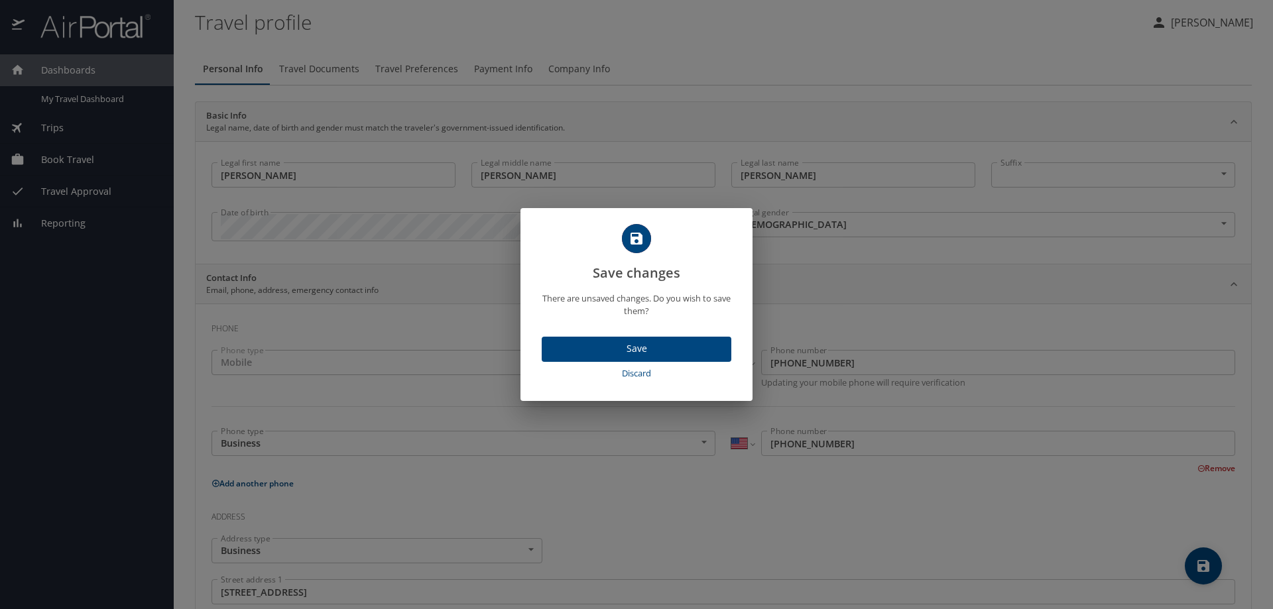
click at [651, 359] on button "Save" at bounding box center [637, 350] width 190 height 26
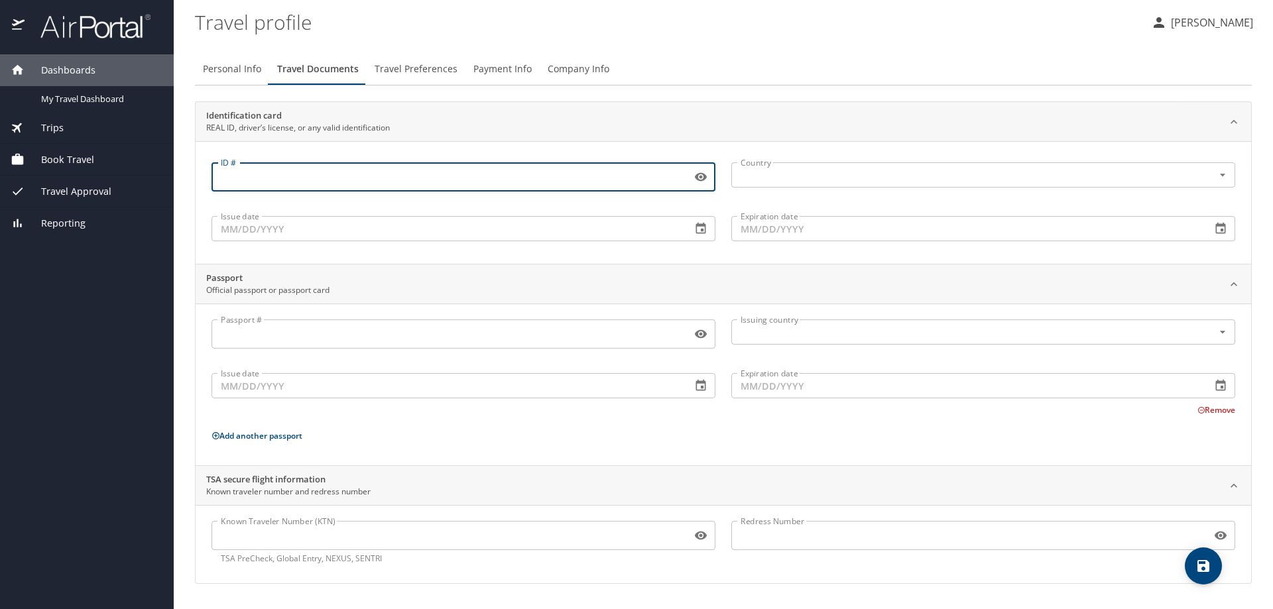
click at [436, 180] on input "ID #" at bounding box center [449, 176] width 475 height 25
click at [789, 174] on input "text" at bounding box center [963, 174] width 457 height 17
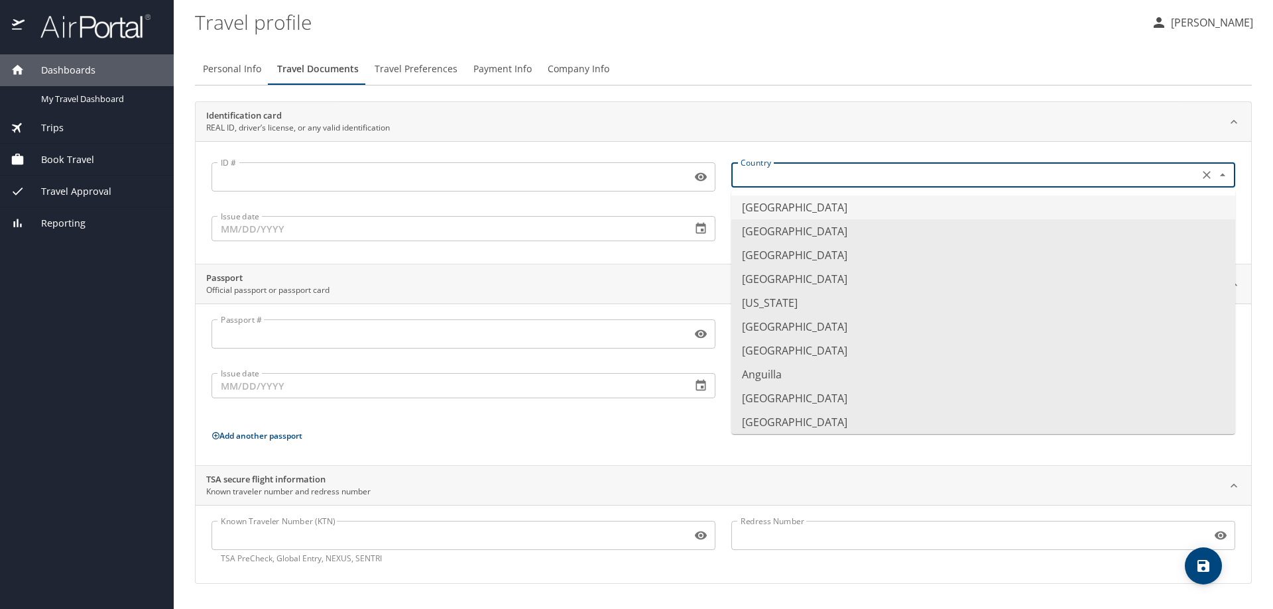
click at [794, 204] on li "[GEOGRAPHIC_DATA]" at bounding box center [983, 208] width 504 height 24
type input "[GEOGRAPHIC_DATA]"
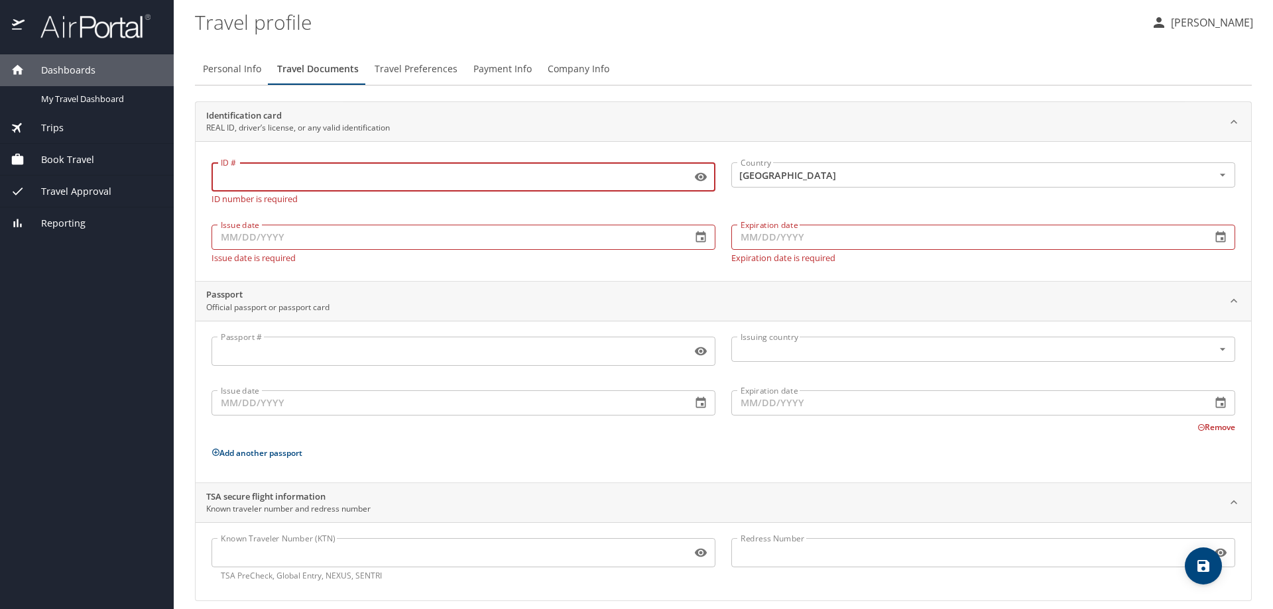
click at [407, 176] on input "ID #" at bounding box center [449, 176] width 475 height 25
type input "007791004"
click at [229, 235] on input "Issue date" at bounding box center [446, 237] width 469 height 25
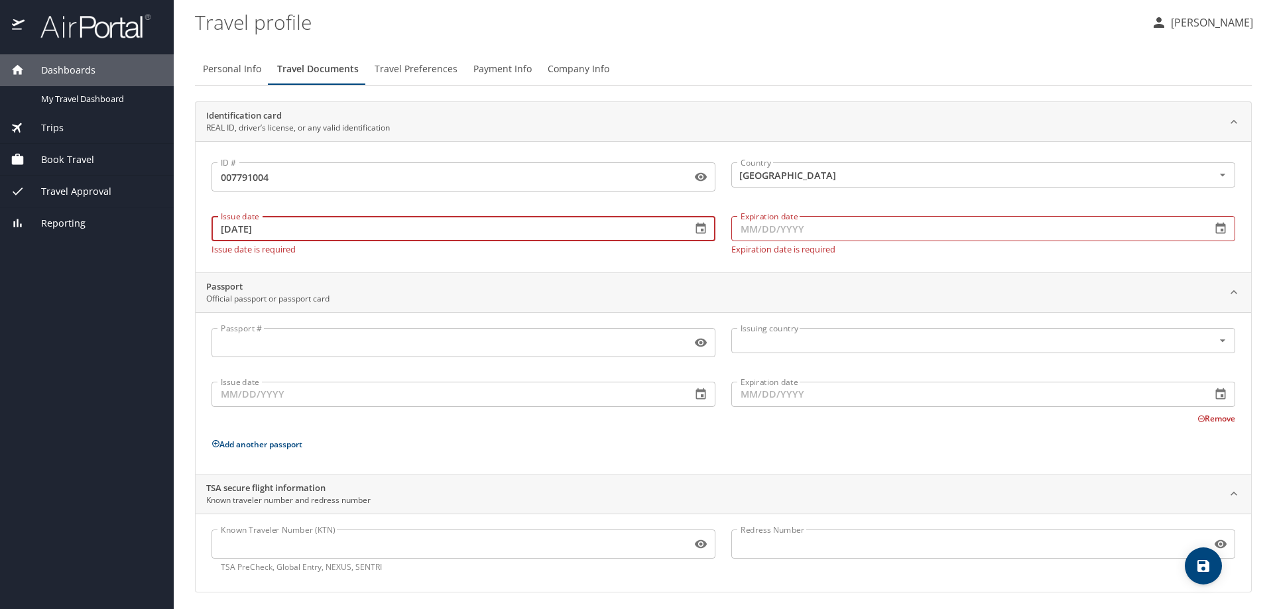
type input "[DATE]"
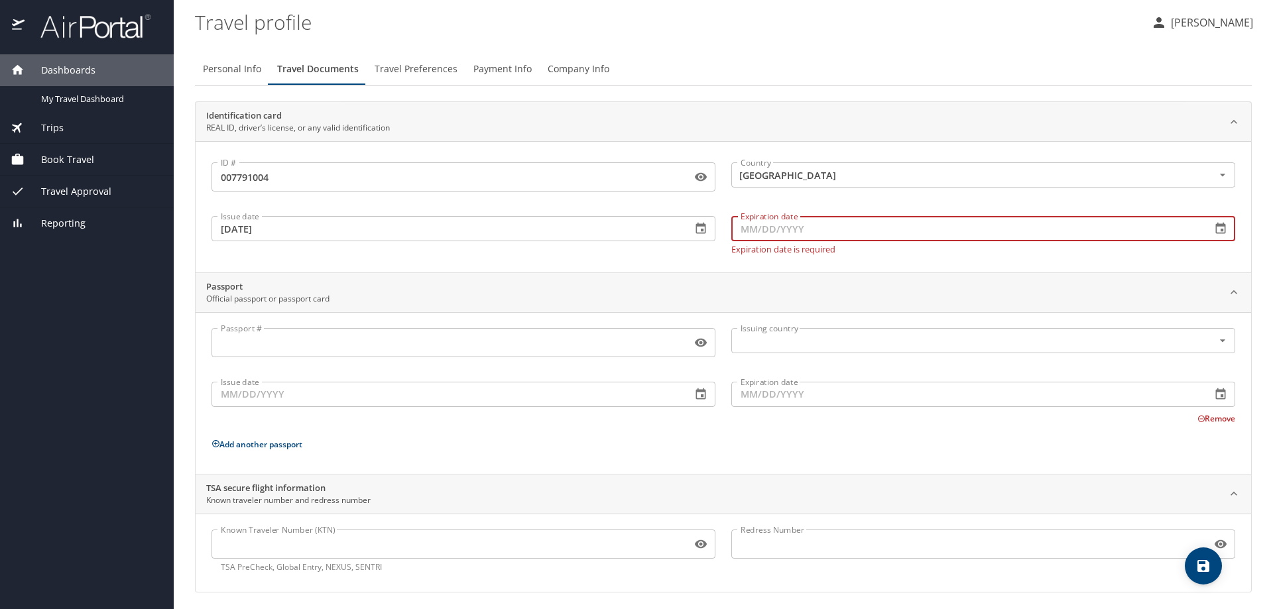
click at [743, 230] on input "Expiration date" at bounding box center [965, 228] width 469 height 25
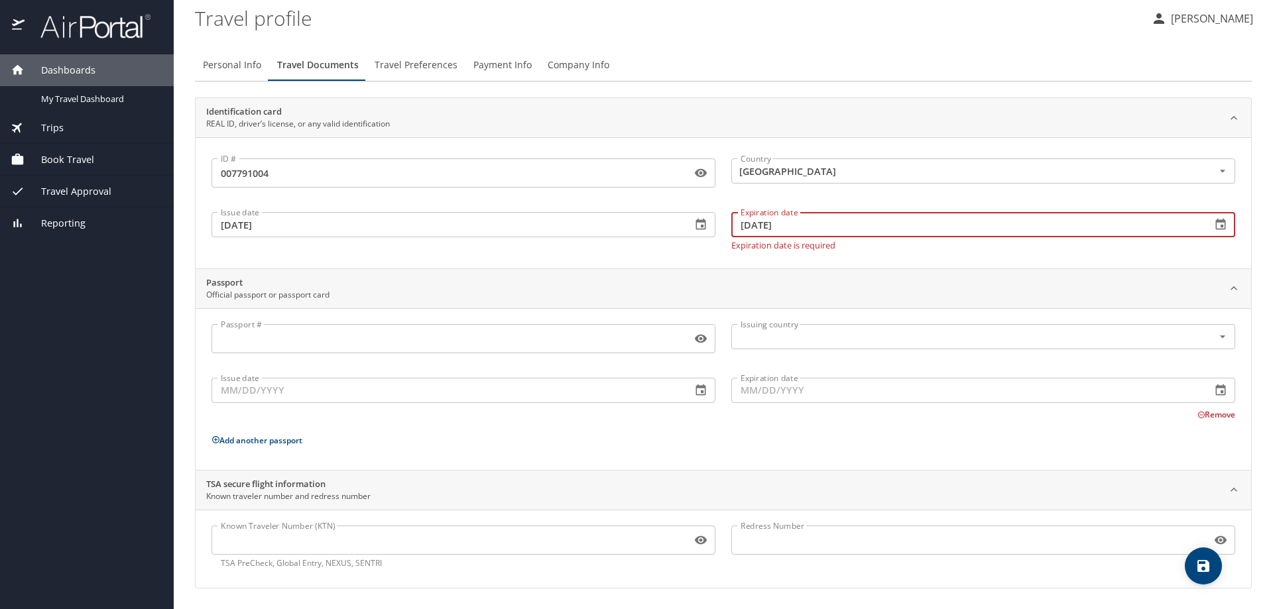
scroll to position [5, 0]
type input "[DATE]"
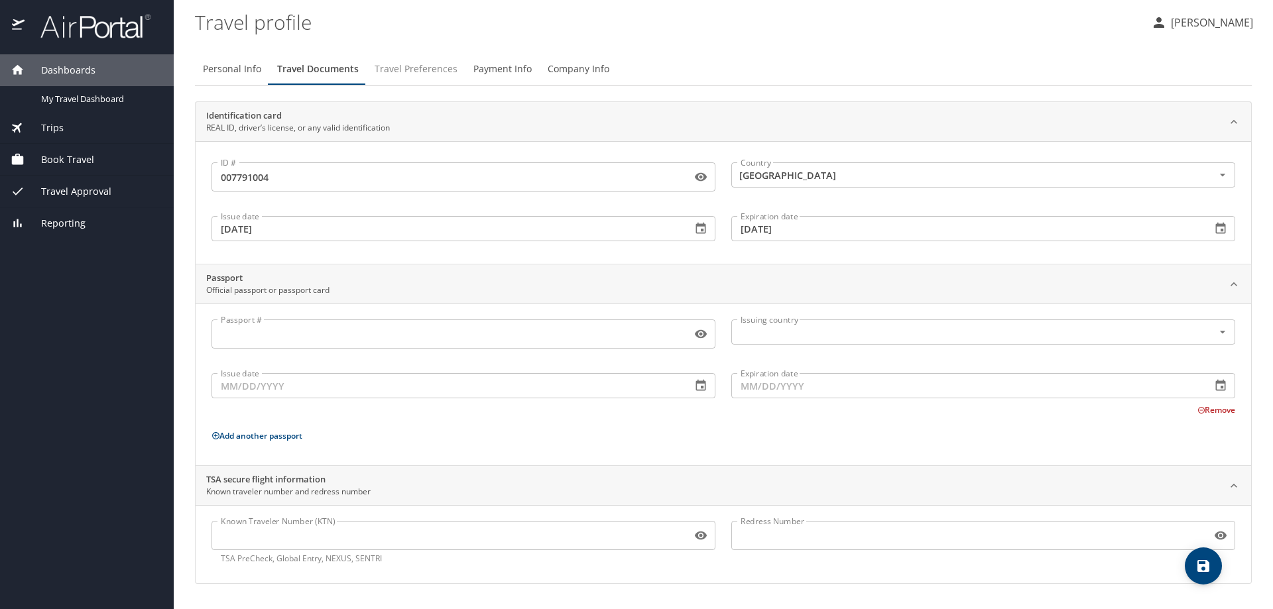
click at [416, 67] on span "Travel Preferences" at bounding box center [416, 69] width 83 height 17
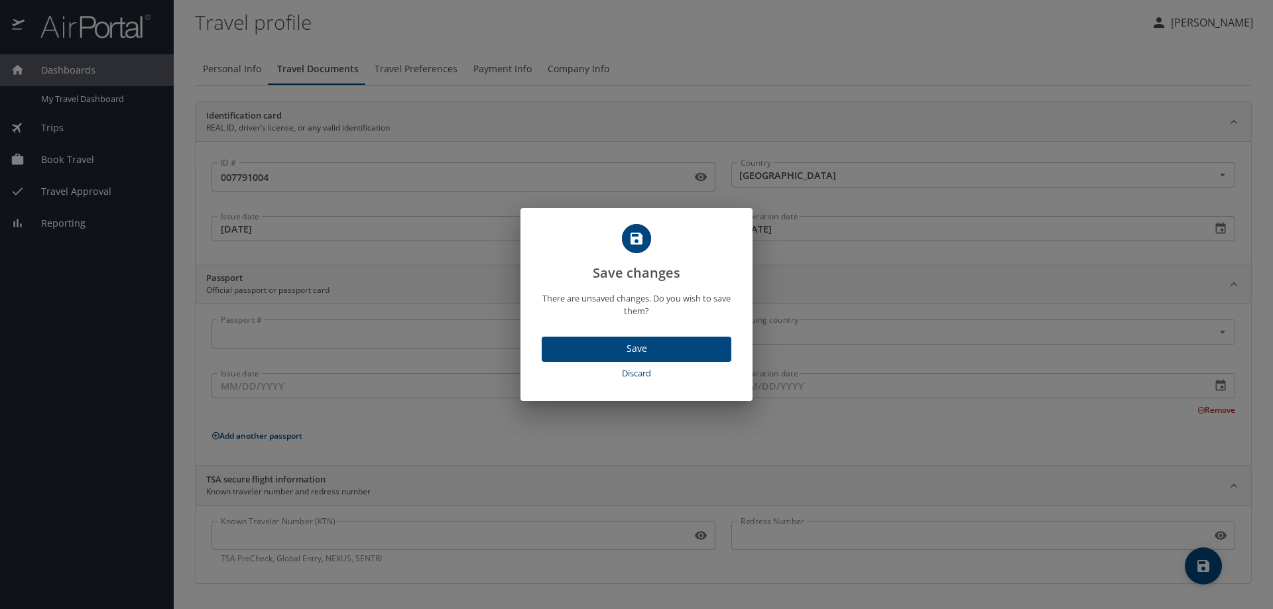
click at [657, 347] on span "Save" at bounding box center [636, 349] width 168 height 17
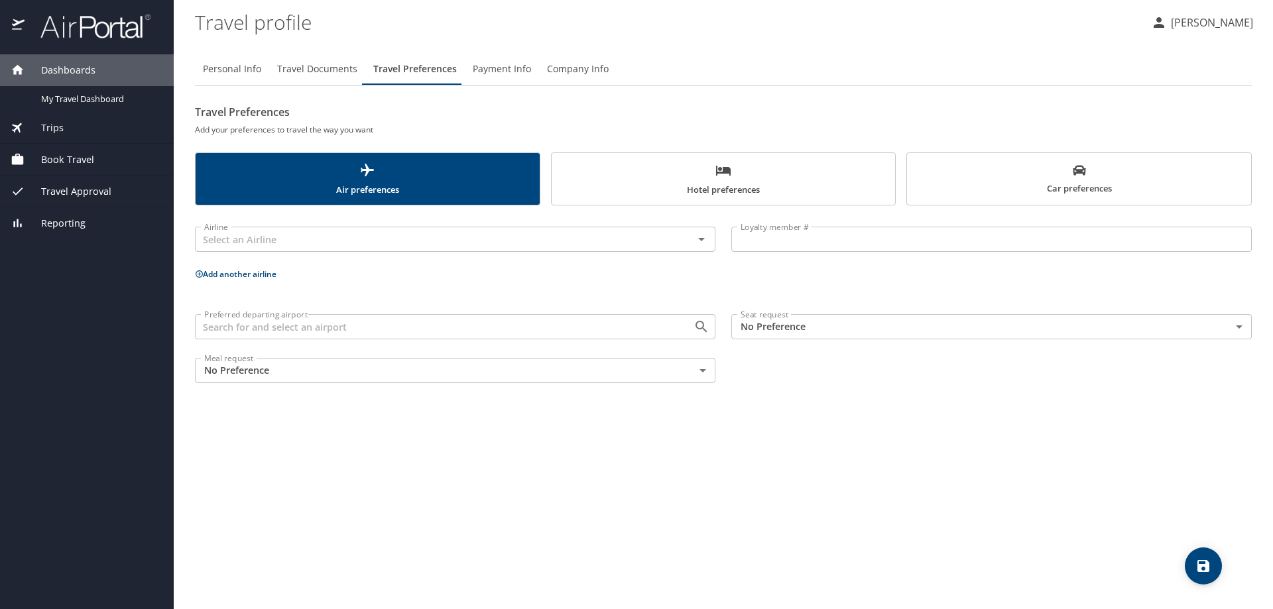
click at [680, 326] on div at bounding box center [692, 327] width 34 height 19
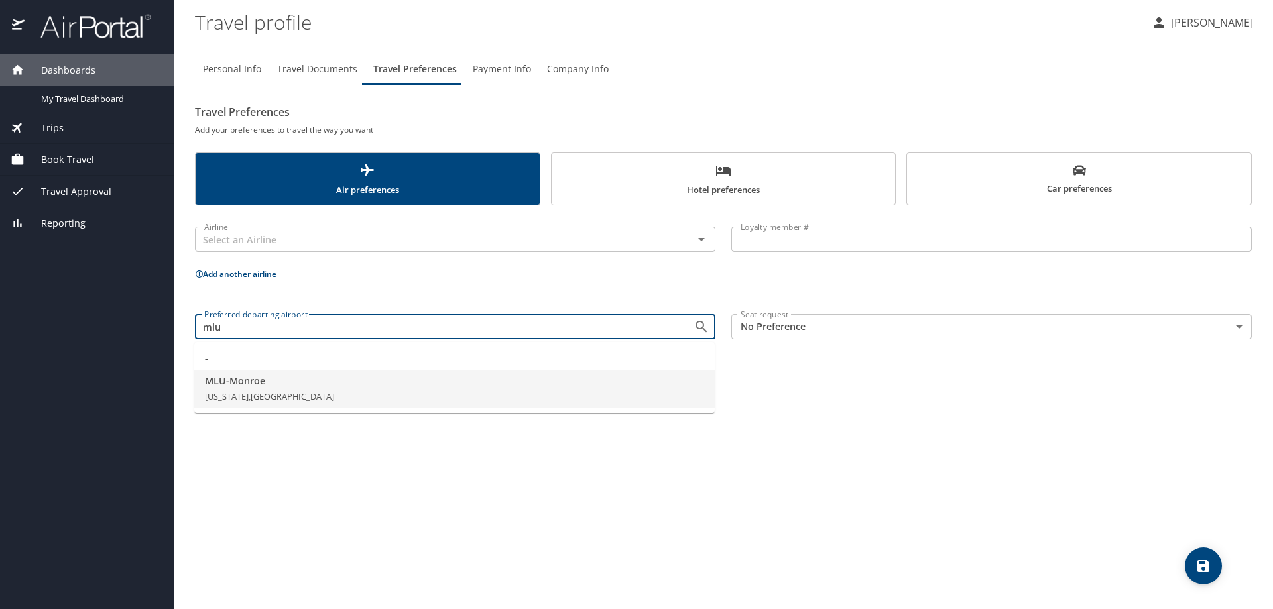
click at [387, 387] on span "MLU - [GEOGRAPHIC_DATA]" at bounding box center [454, 381] width 499 height 15
type input "MLU - [GEOGRAPHIC_DATA]"
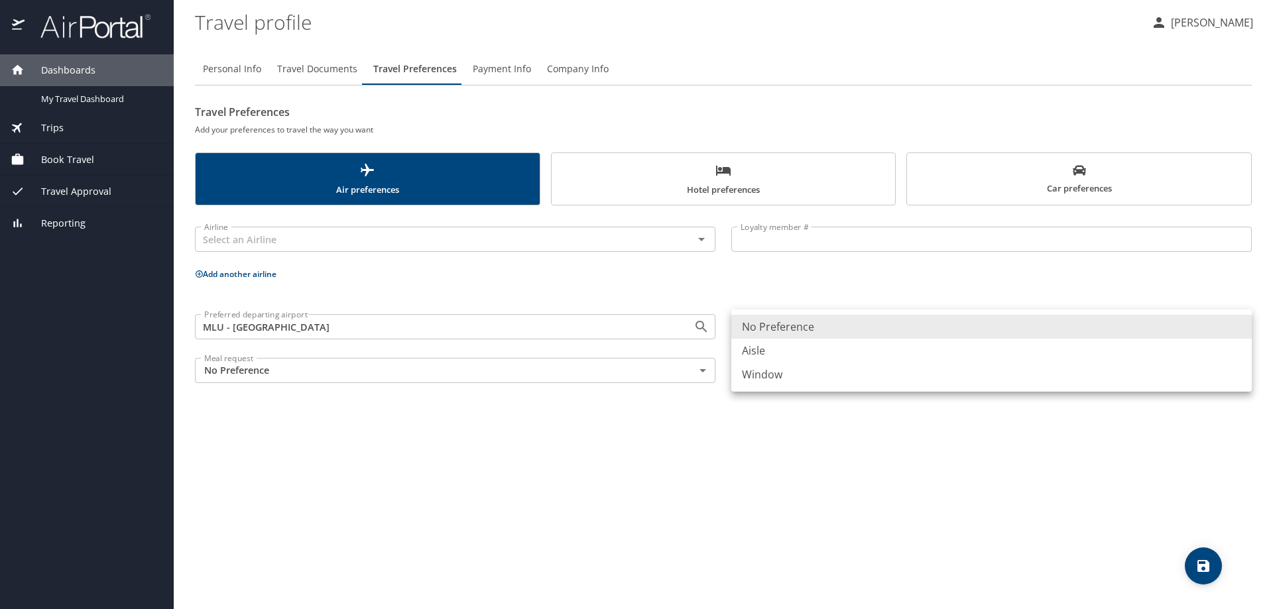
click at [788, 326] on body "Dashboards My Travel Dashboard Trips Current / Future Trips Past Trips Trips Mi…" at bounding box center [636, 304] width 1273 height 609
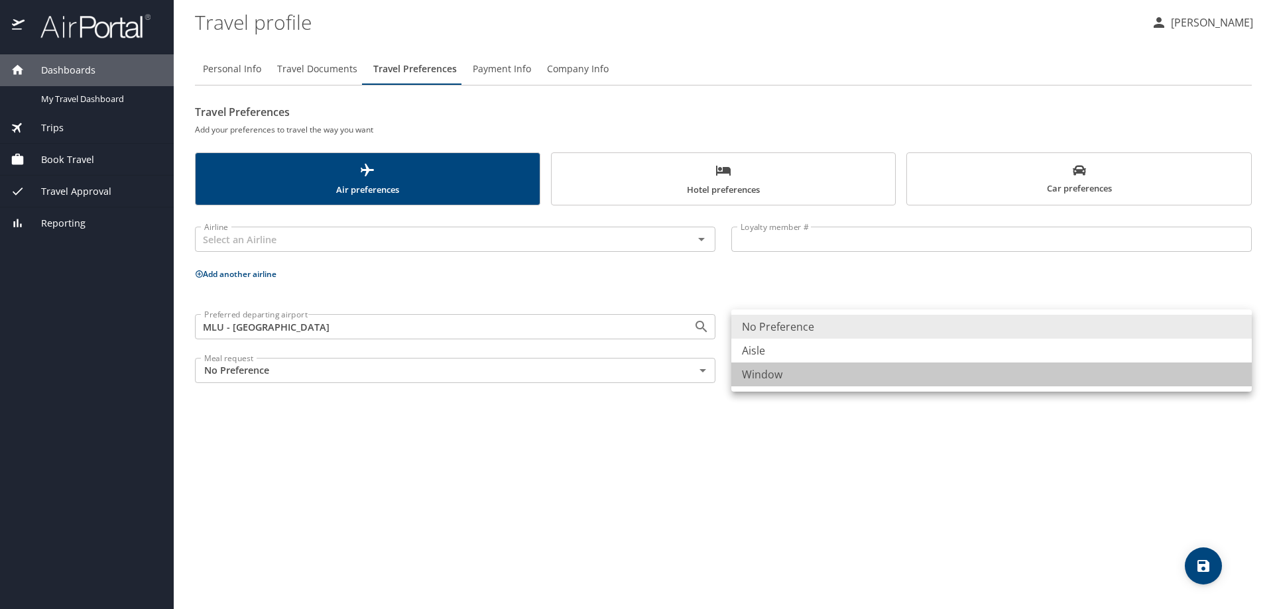
click at [785, 373] on li "Window" at bounding box center [991, 375] width 521 height 24
type input "Window"
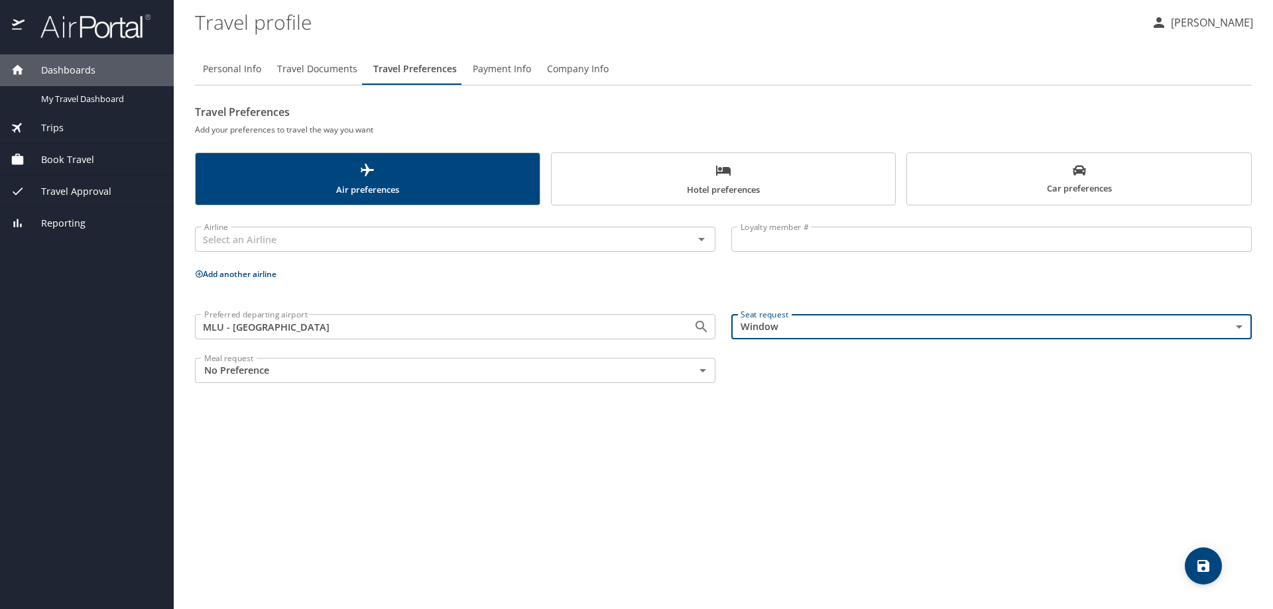
click at [704, 373] on body "Dashboards My Travel Dashboard Trips Current / Future Trips Past Trips Trips Mi…" at bounding box center [636, 304] width 1273 height 609
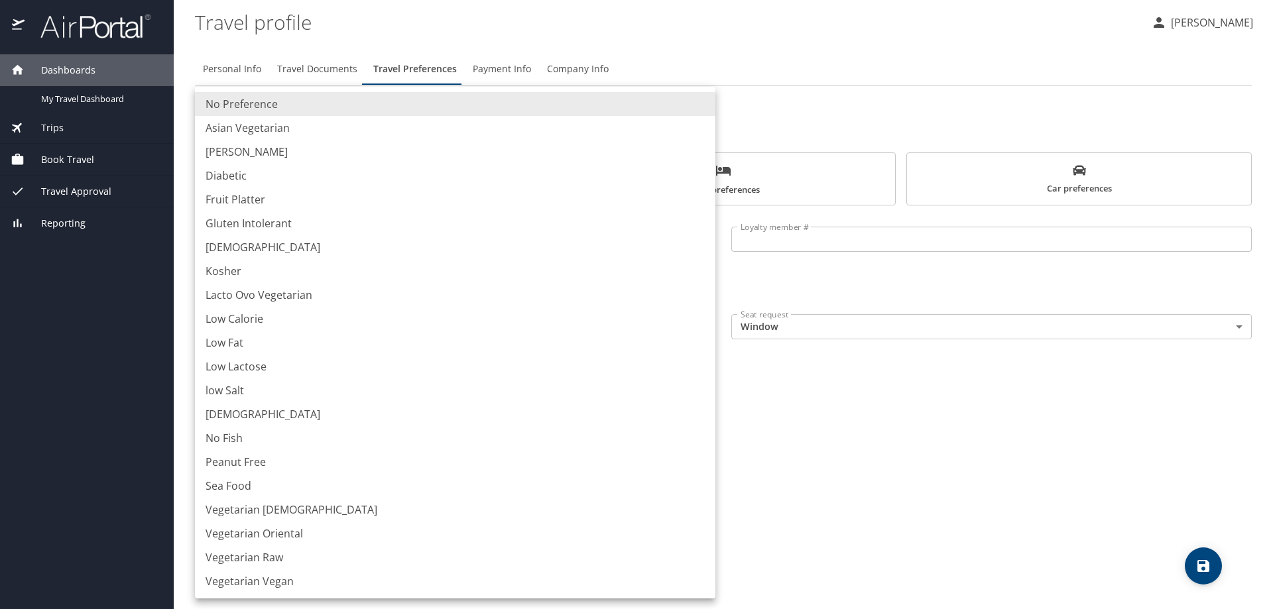
click at [223, 105] on li "No Preference" at bounding box center [455, 104] width 521 height 24
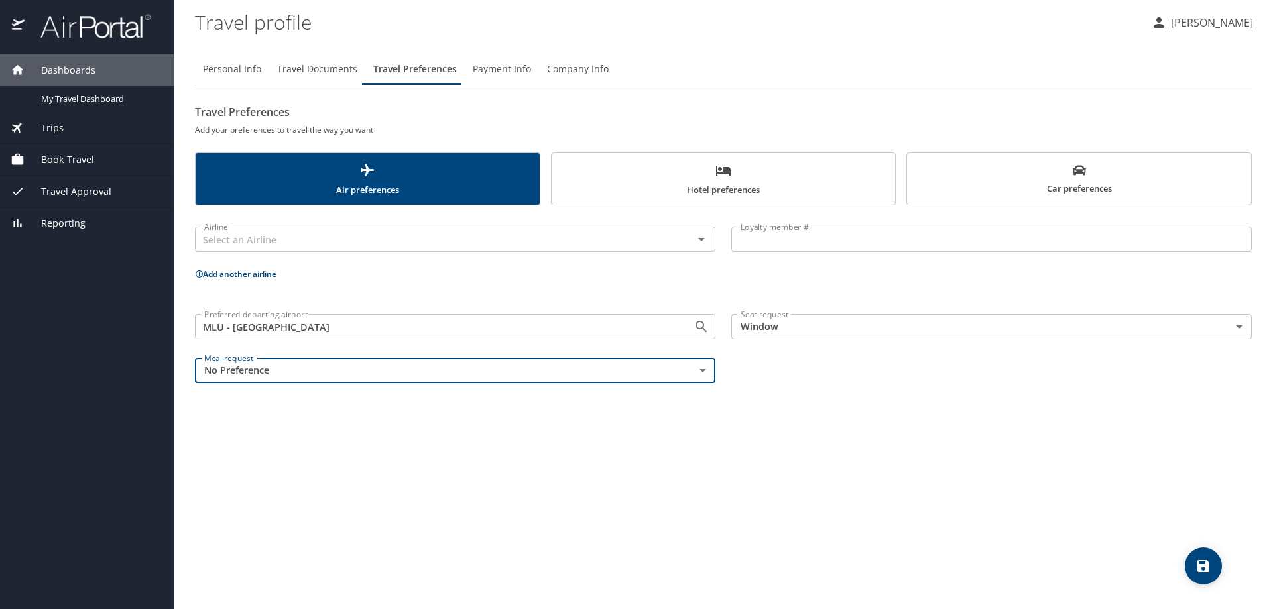
click at [506, 72] on span "Payment Info" at bounding box center [502, 69] width 58 height 17
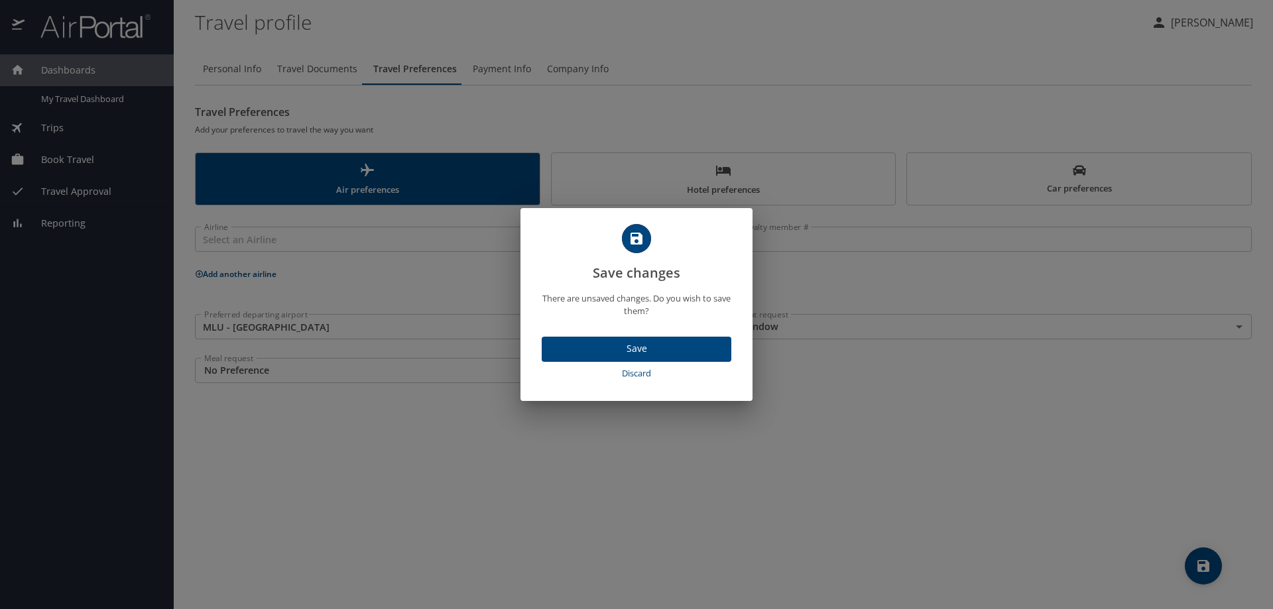
click at [680, 348] on span "Save" at bounding box center [636, 349] width 168 height 17
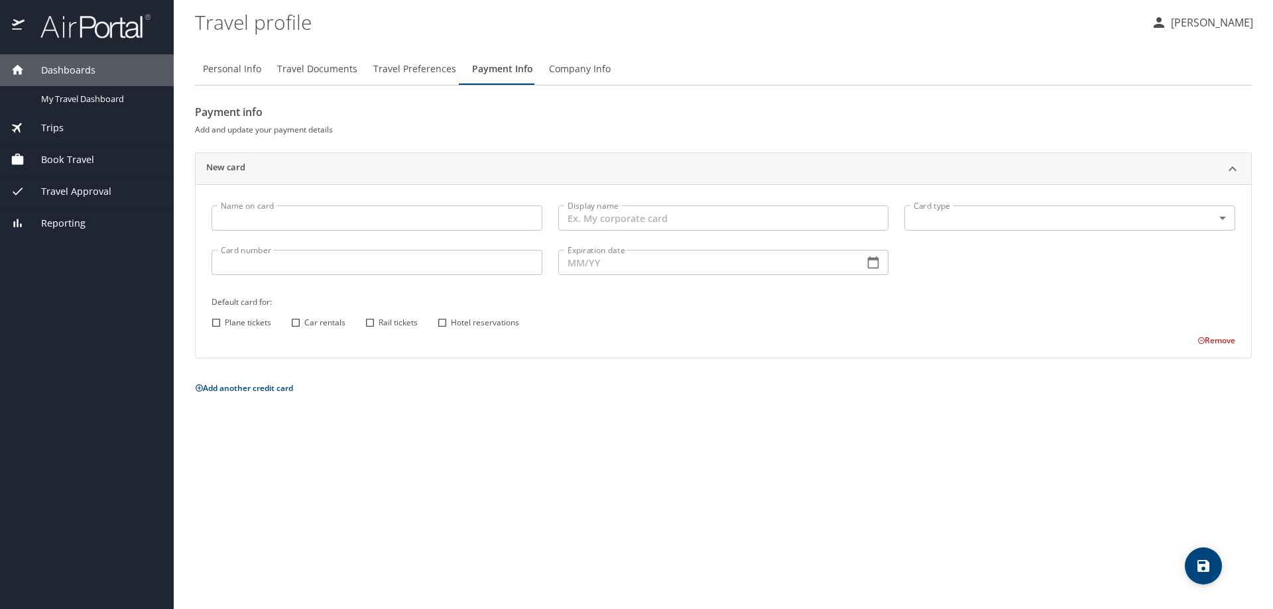
click at [405, 72] on span "Travel Preferences" at bounding box center [414, 69] width 83 height 17
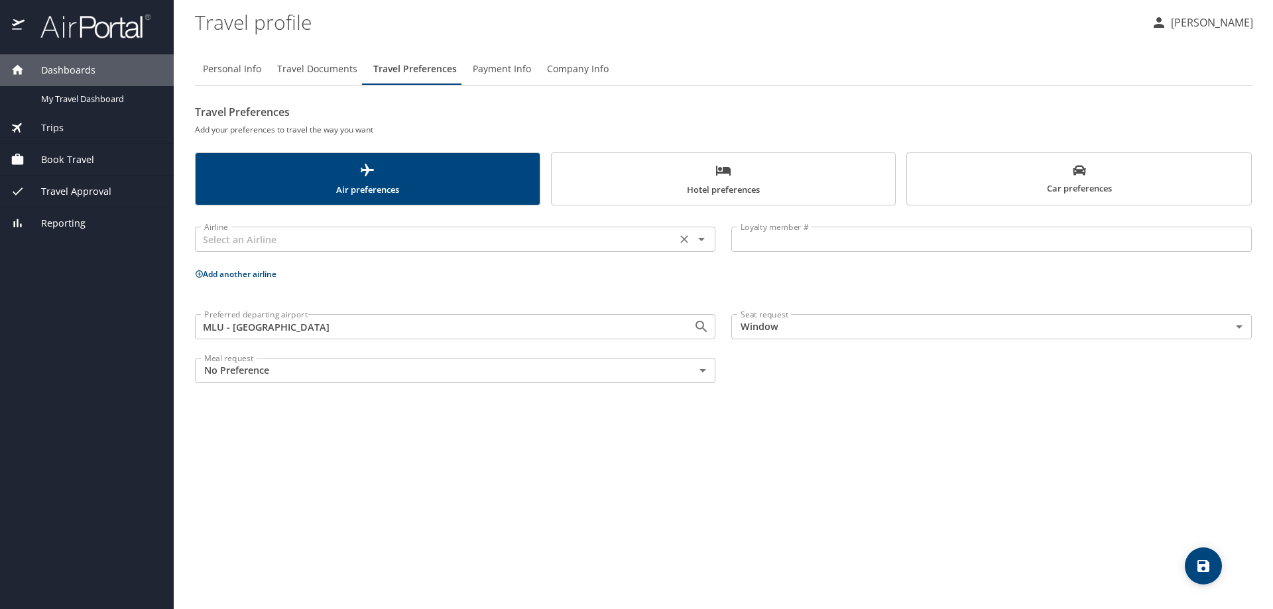
click at [633, 241] on input "text" at bounding box center [435, 239] width 473 height 17
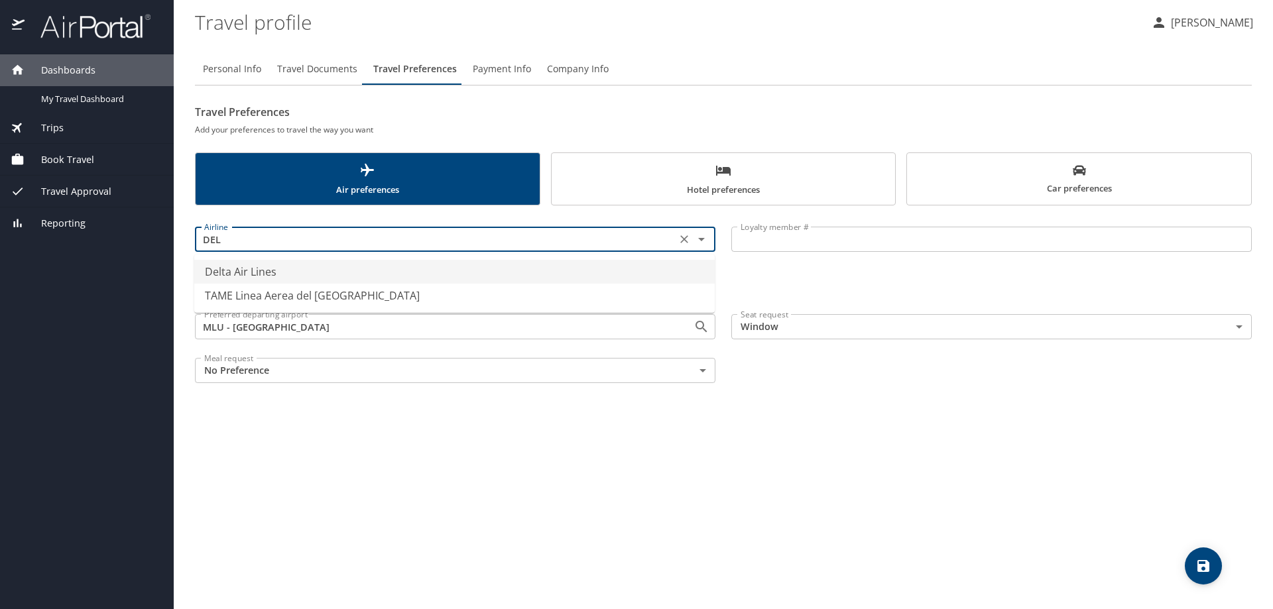
click at [546, 273] on li "Delta Air Lines" at bounding box center [454, 272] width 521 height 24
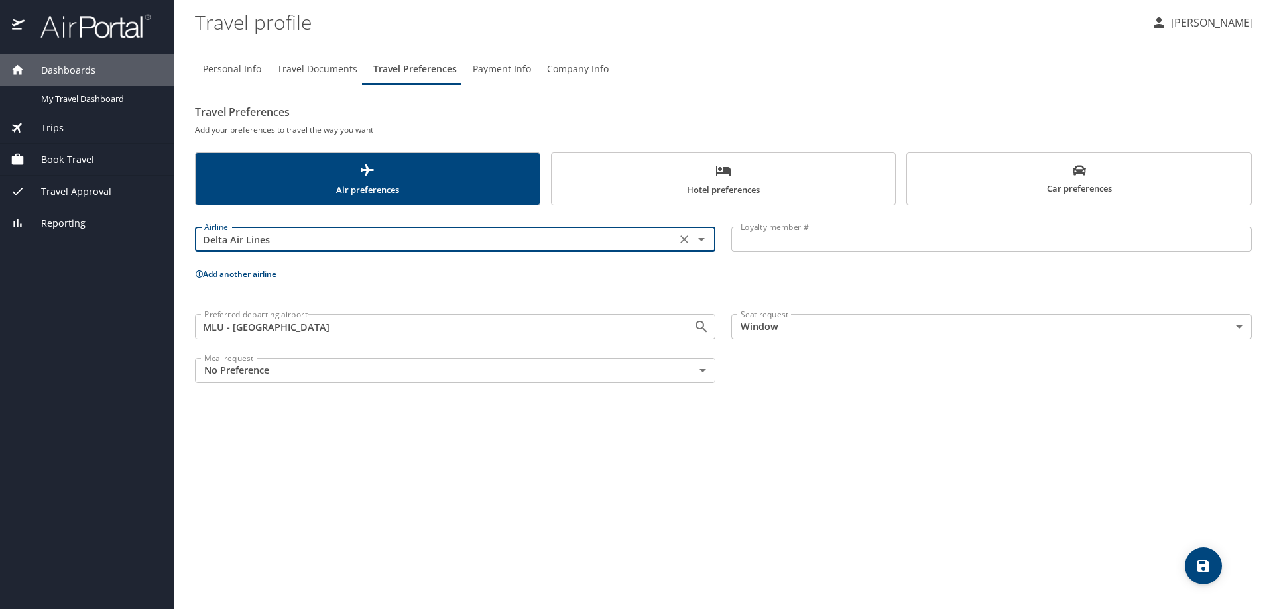
type input "Delta Air Lines"
click at [771, 243] on input "Loyalty member #" at bounding box center [991, 239] width 521 height 25
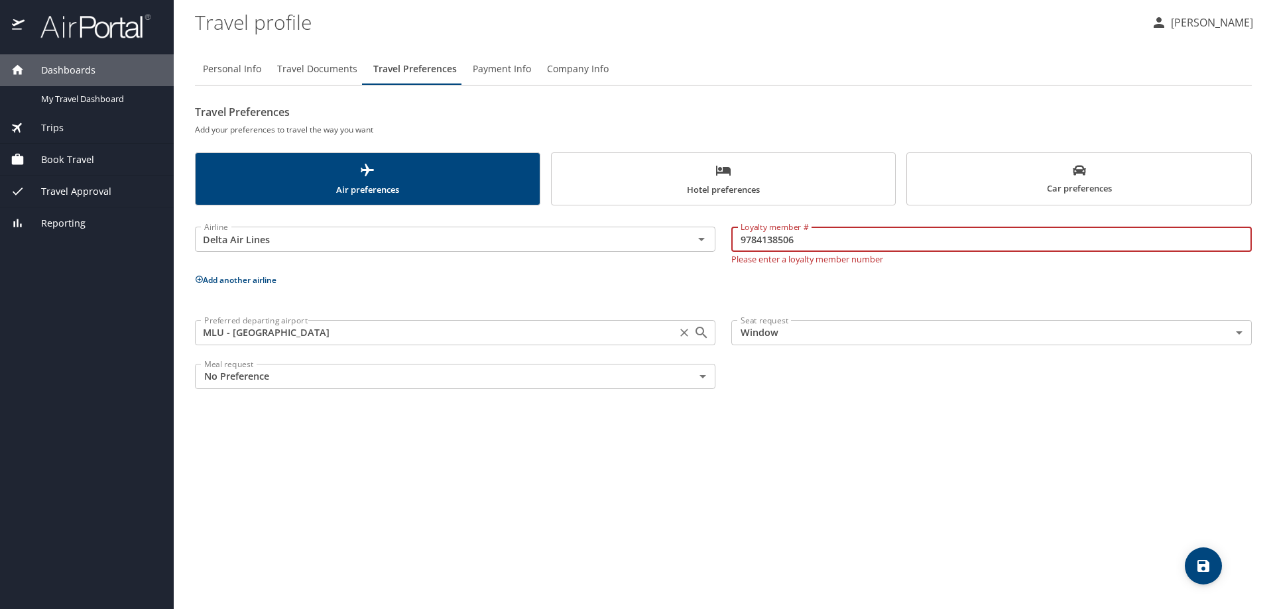
type input "9784138506"
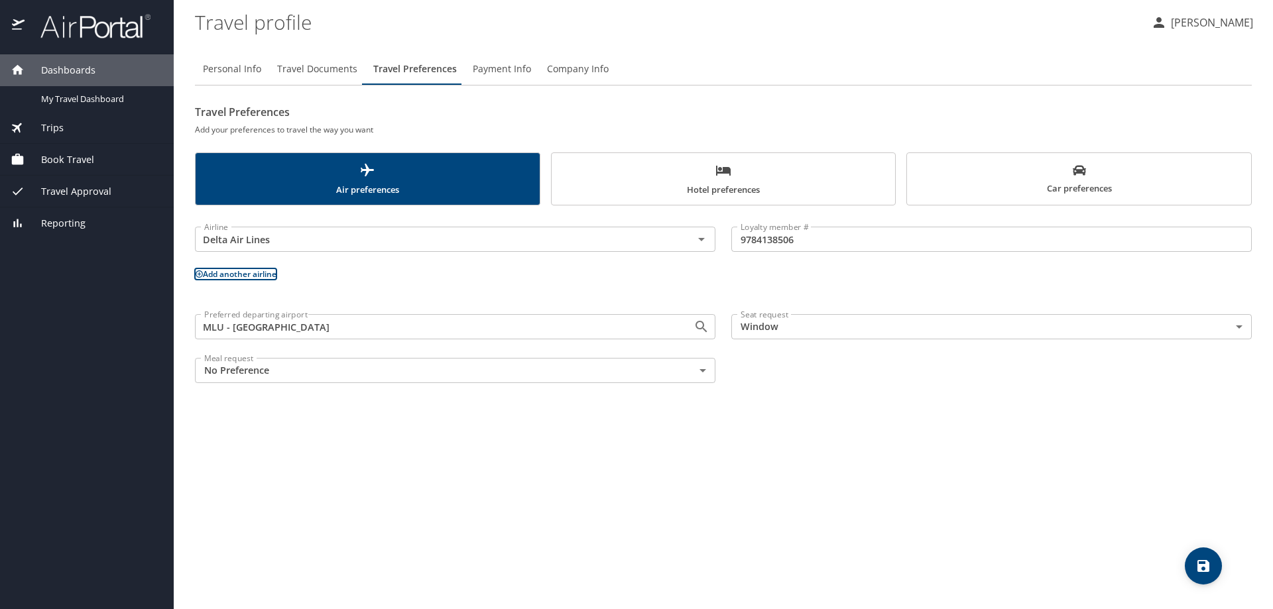
click at [269, 277] on button "Add another airline" at bounding box center [236, 274] width 82 height 11
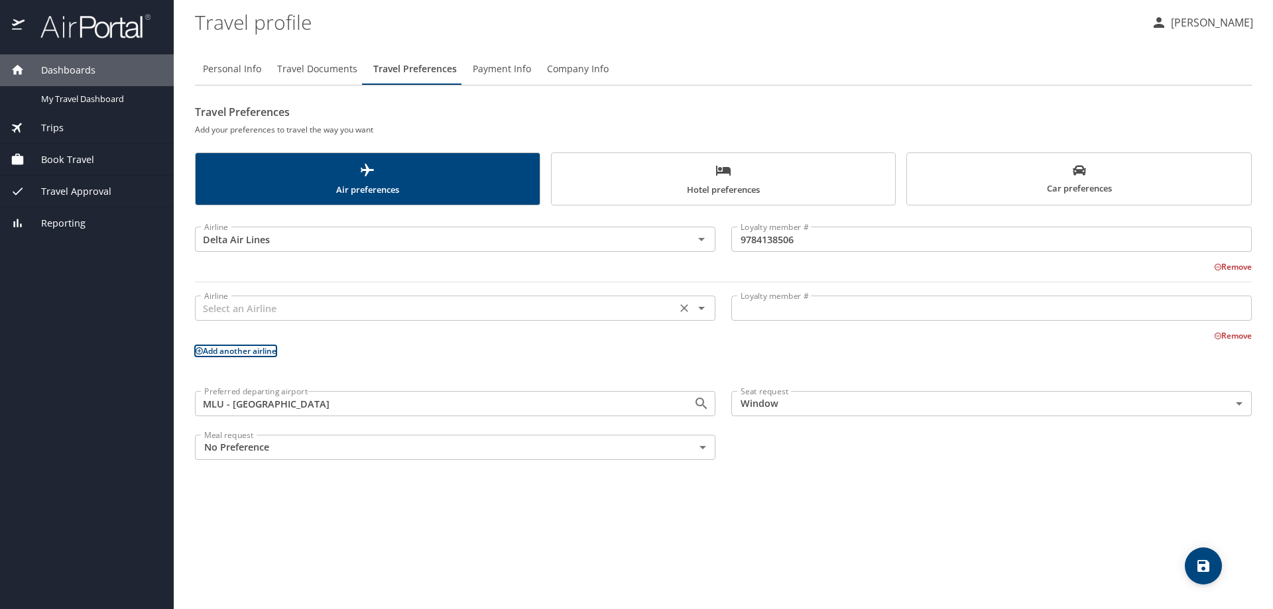
click at [271, 312] on input "text" at bounding box center [435, 308] width 473 height 17
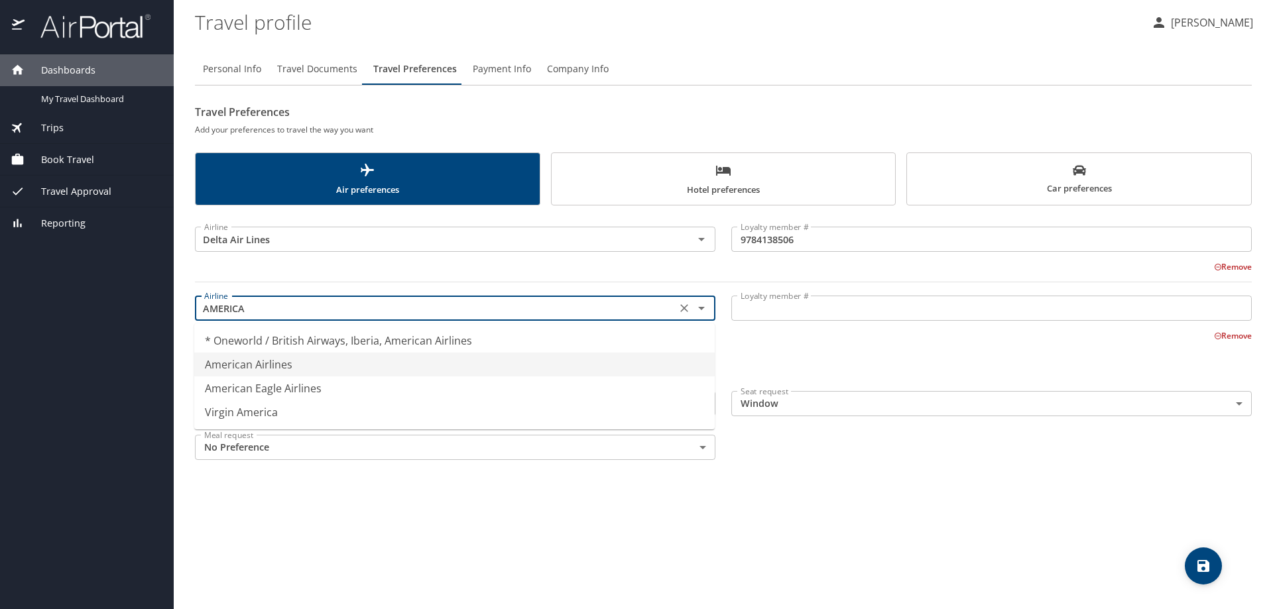
click at [272, 368] on li "American Airlines" at bounding box center [454, 365] width 521 height 24
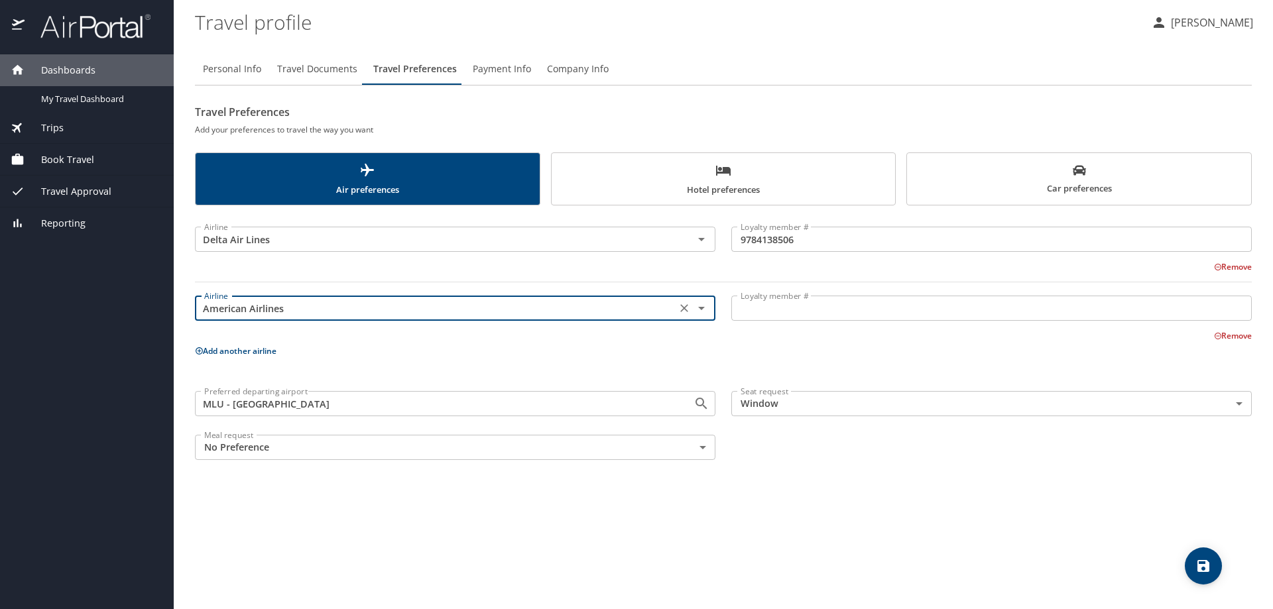
type input "American Airlines"
click at [755, 310] on input "Loyalty member #" at bounding box center [991, 308] width 521 height 25
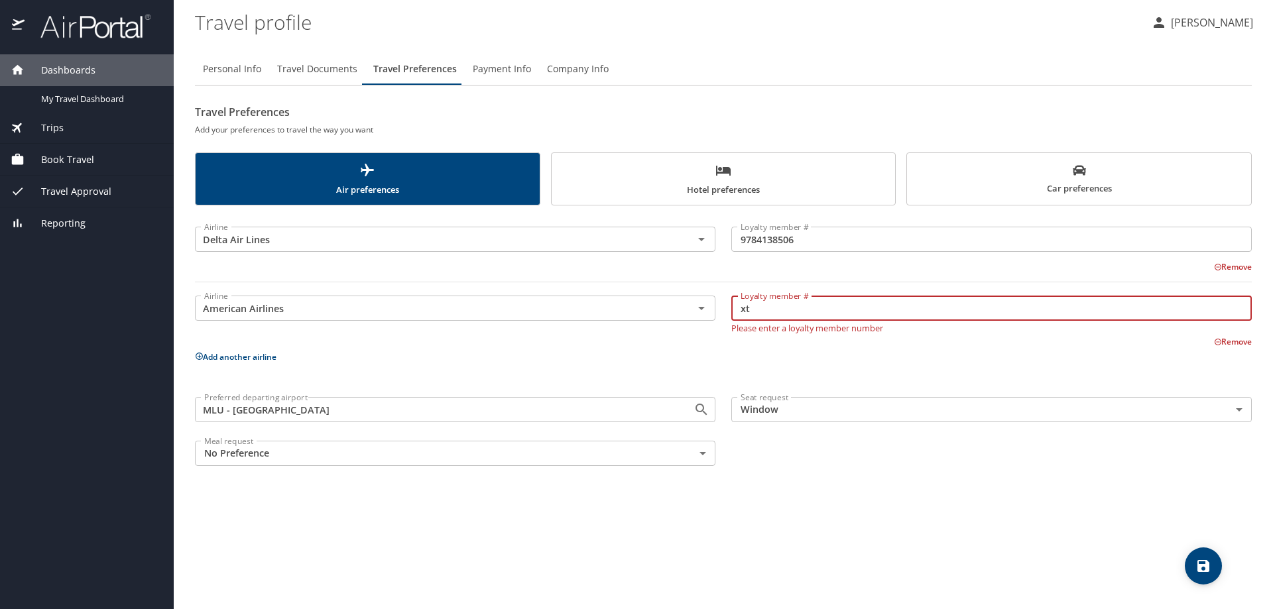
type input "x"
type input "XT8Y022"
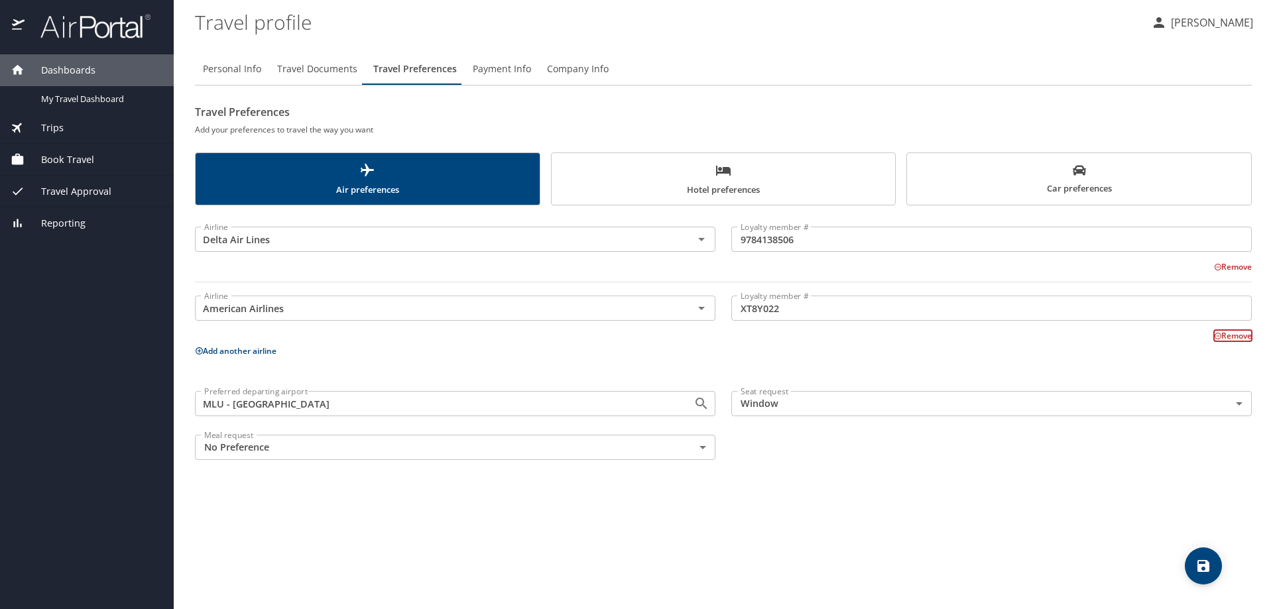
click at [570, 72] on span "Company Info" at bounding box center [578, 69] width 62 height 17
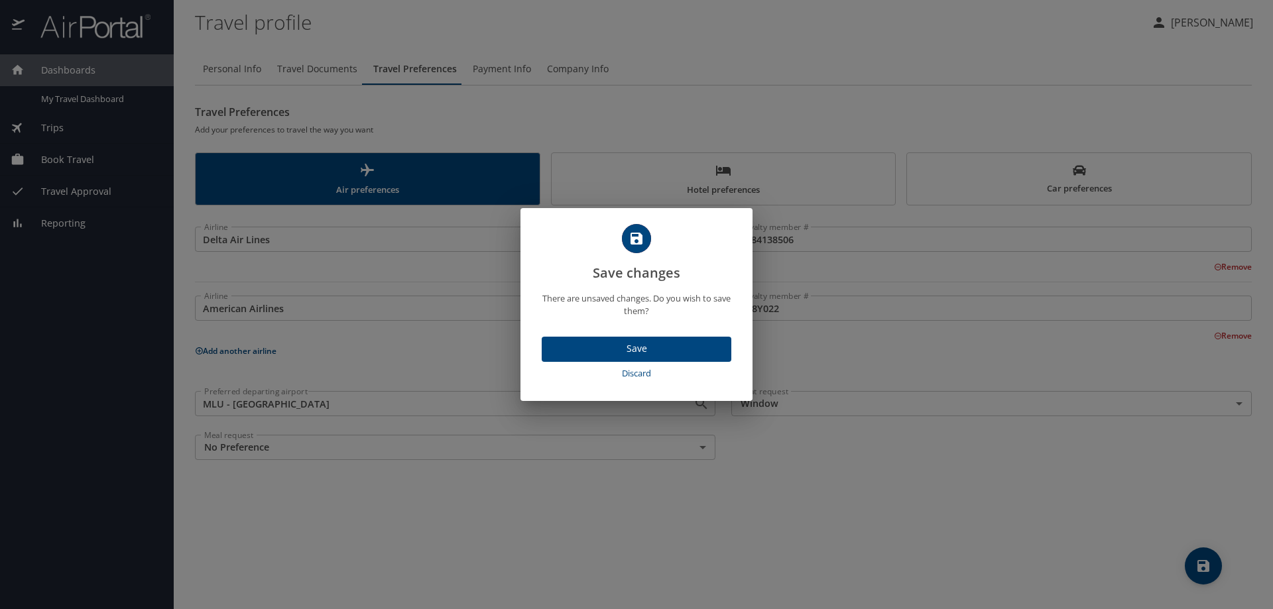
click at [651, 349] on span "Save" at bounding box center [636, 349] width 168 height 17
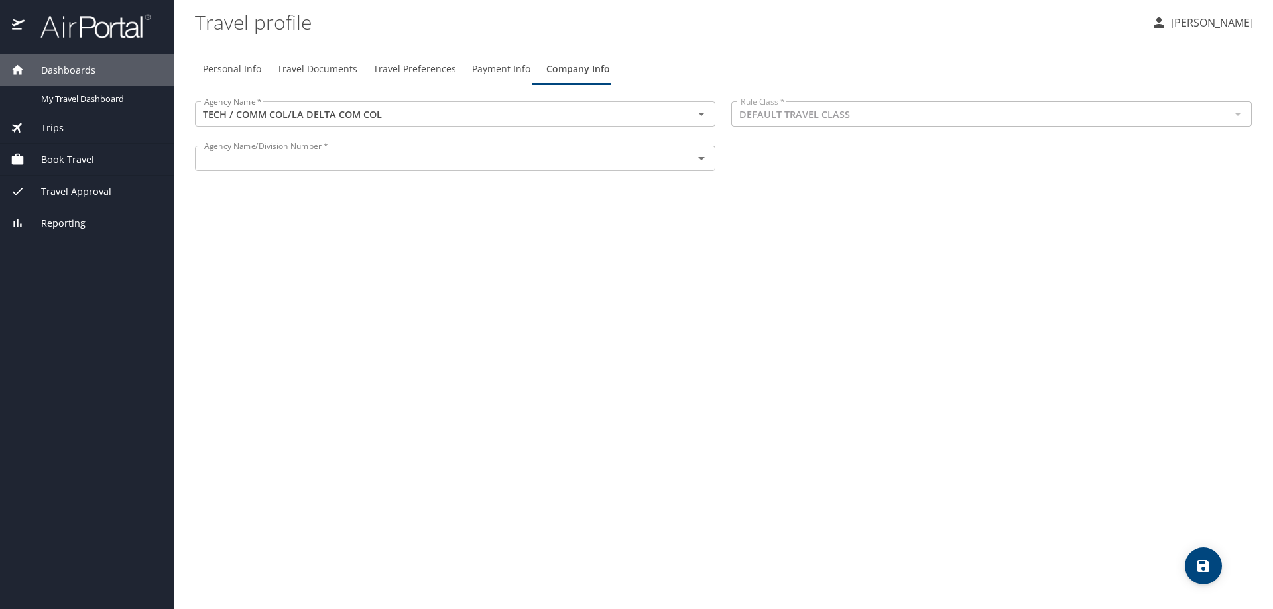
click at [637, 158] on input "text" at bounding box center [435, 158] width 473 height 17
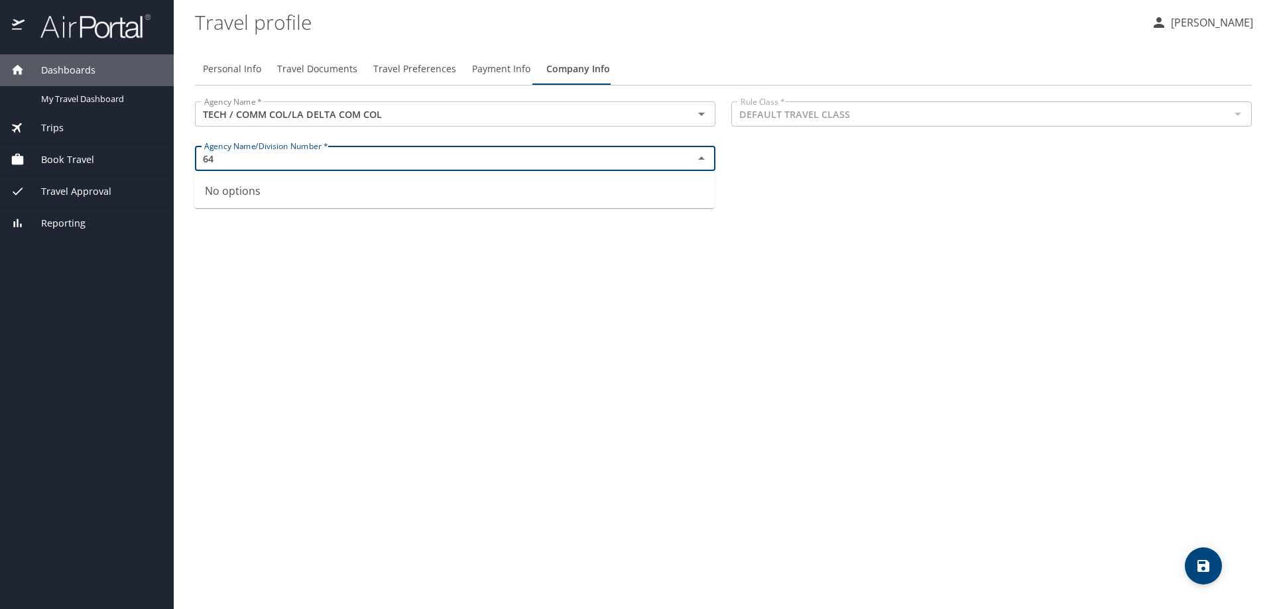
type input "6"
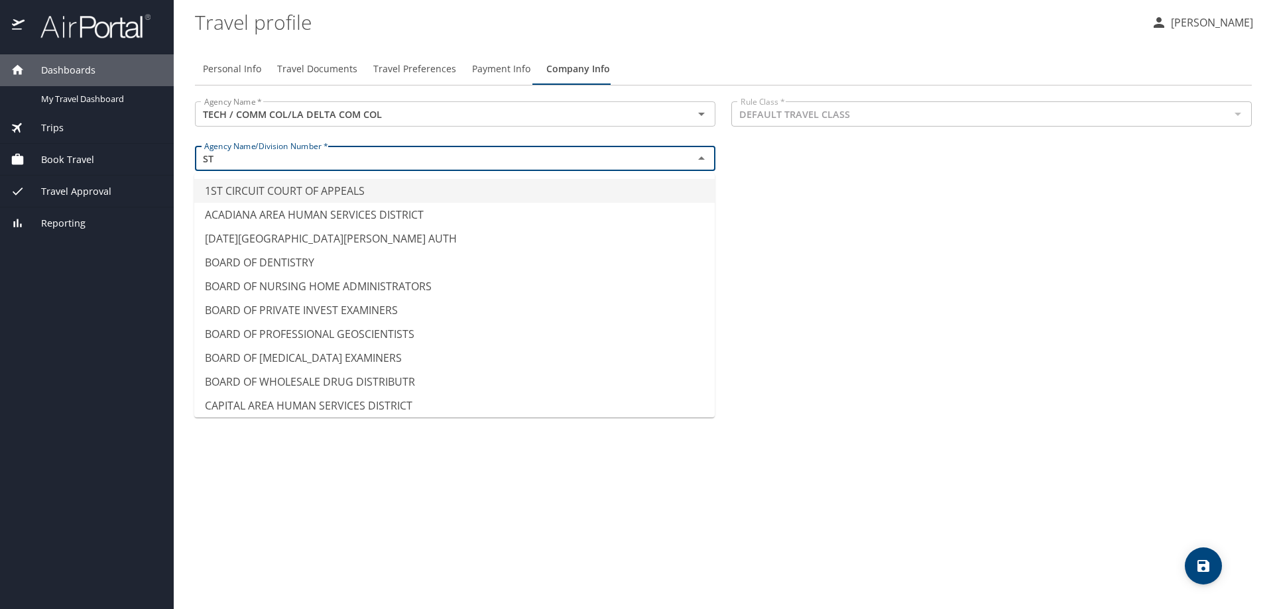
type input "S"
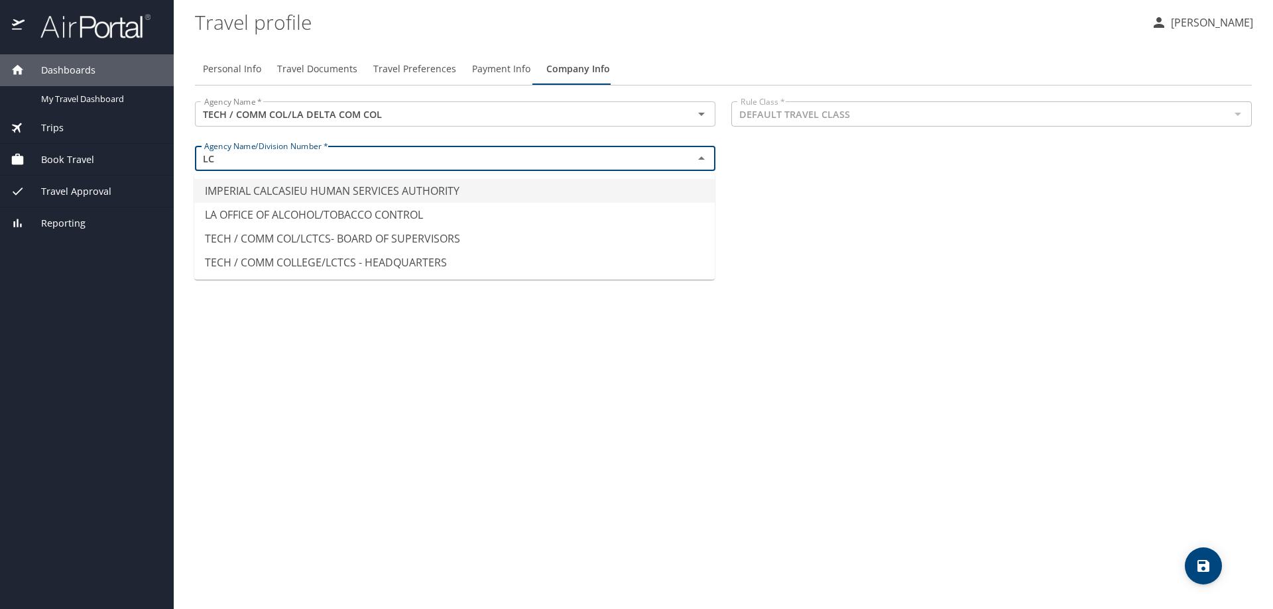
type input "L"
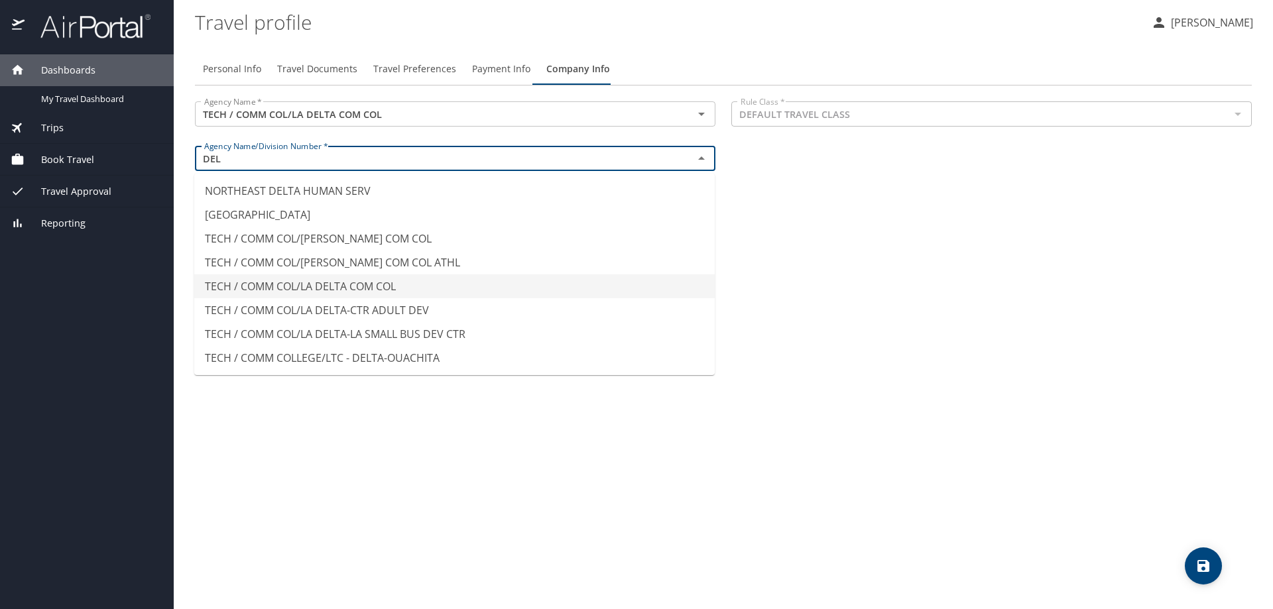
click at [386, 286] on li "TECH / COMM COL/LA DELTA COM COL" at bounding box center [454, 287] width 521 height 24
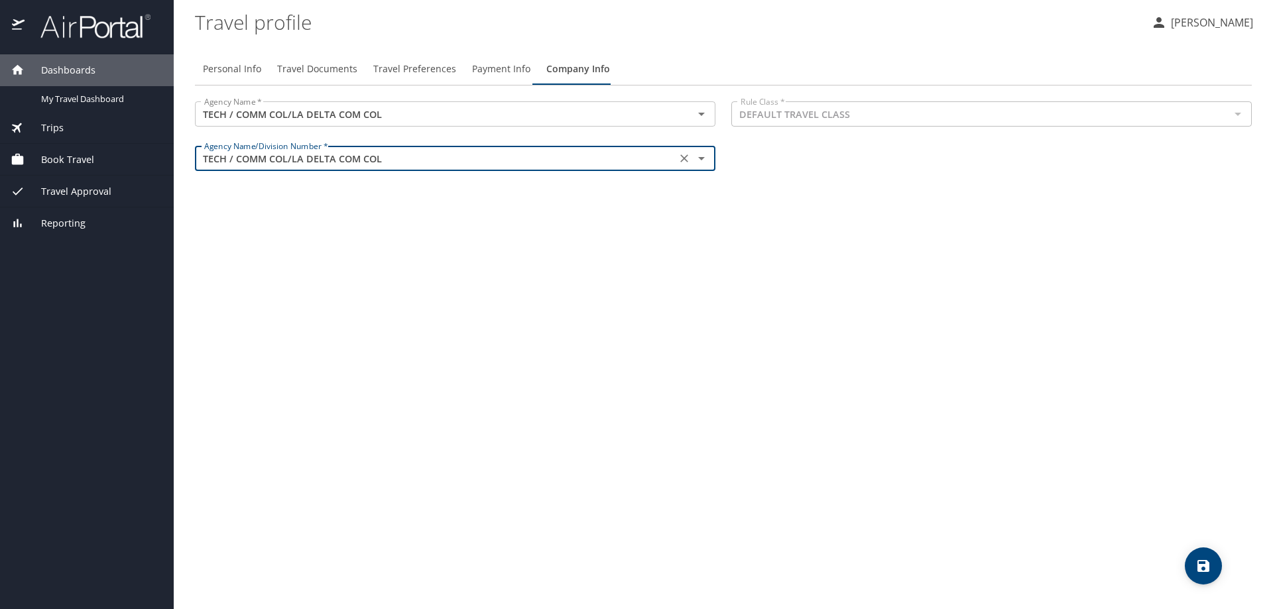
type input "TECH / COMM COL/LA DELTA COM COL"
click at [487, 68] on span "Payment Info" at bounding box center [501, 69] width 58 height 17
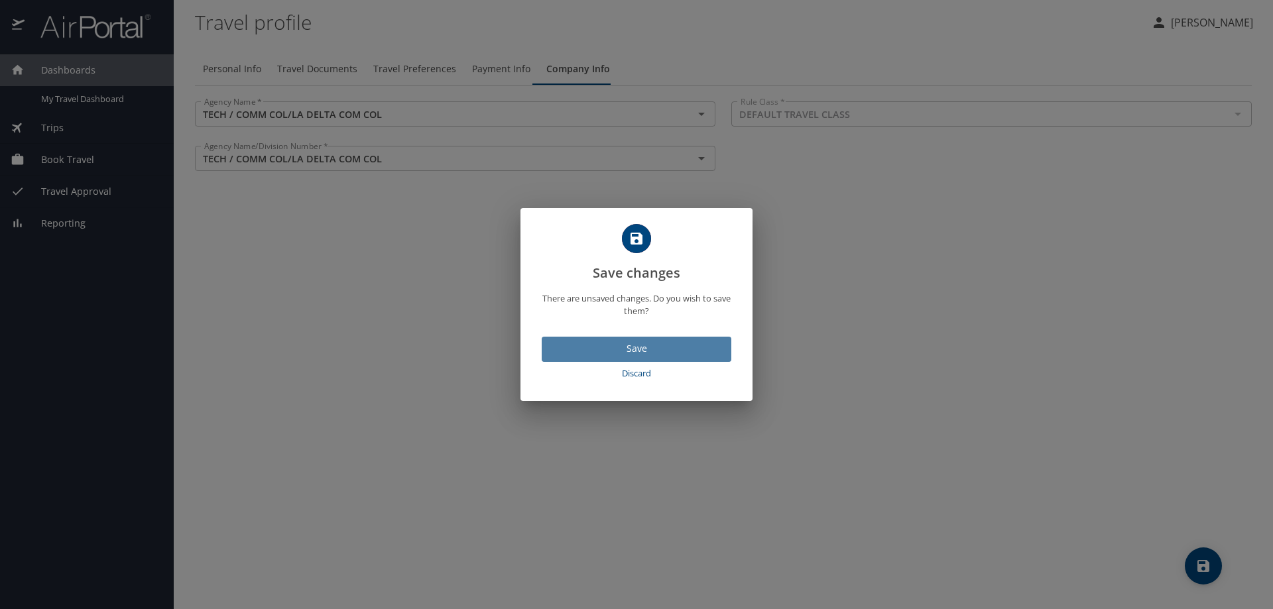
click at [660, 342] on span "Save" at bounding box center [636, 349] width 168 height 17
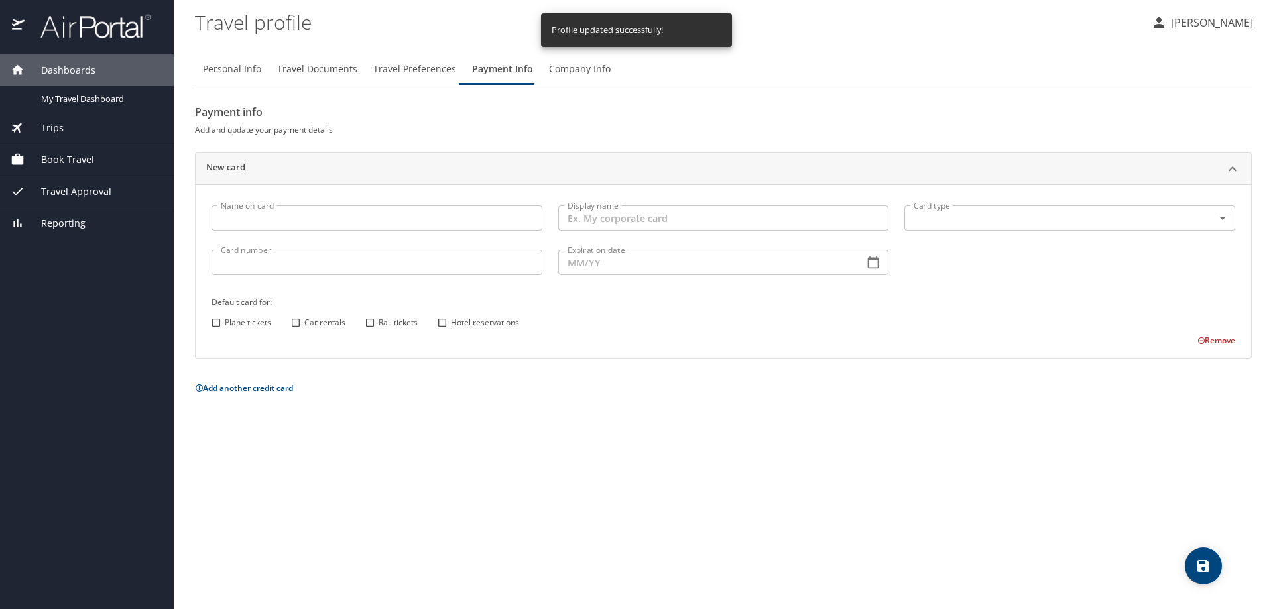
click at [229, 71] on span "Personal Info" at bounding box center [232, 69] width 58 height 17
select select "US"
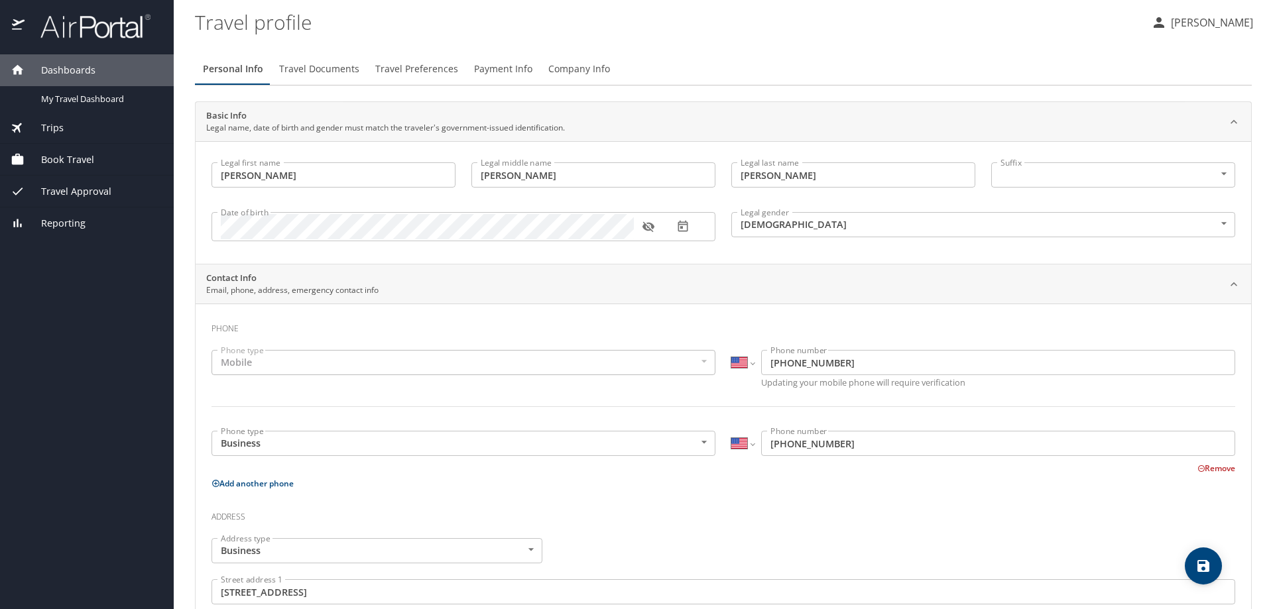
click at [58, 158] on span "Book Travel" at bounding box center [60, 160] width 70 height 15
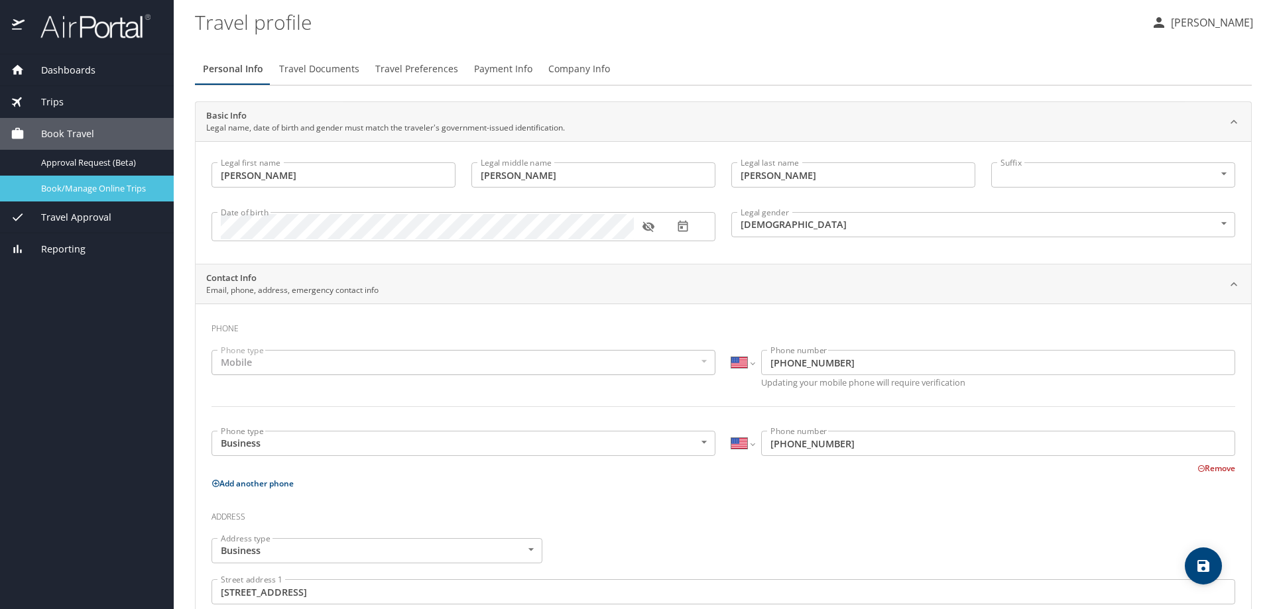
click at [76, 189] on span "Book/Manage Online Trips" at bounding box center [99, 188] width 117 height 13
